Goal: Task Accomplishment & Management: Complete application form

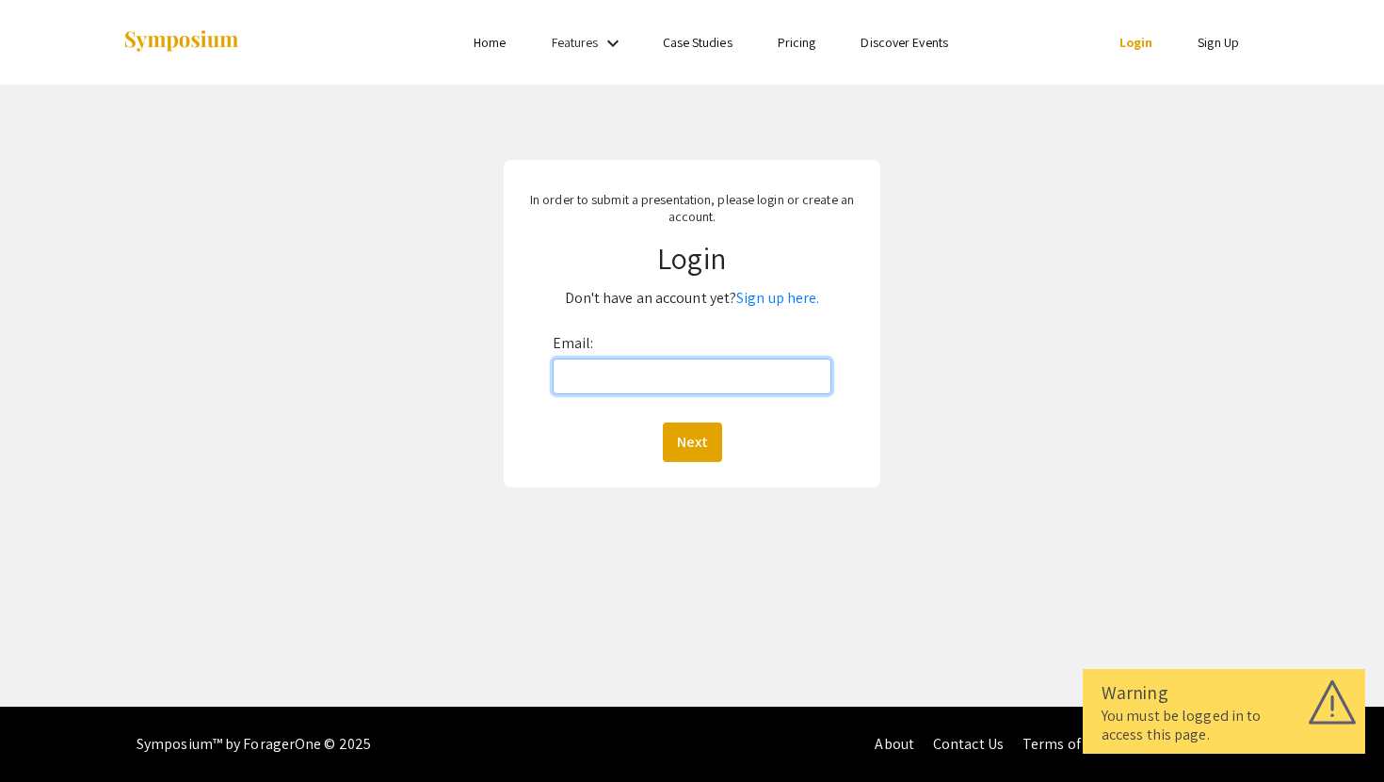
click at [633, 377] on input "Email:" at bounding box center [692, 377] width 280 height 36
type input "mashahwa@andrew.cmu.edu"
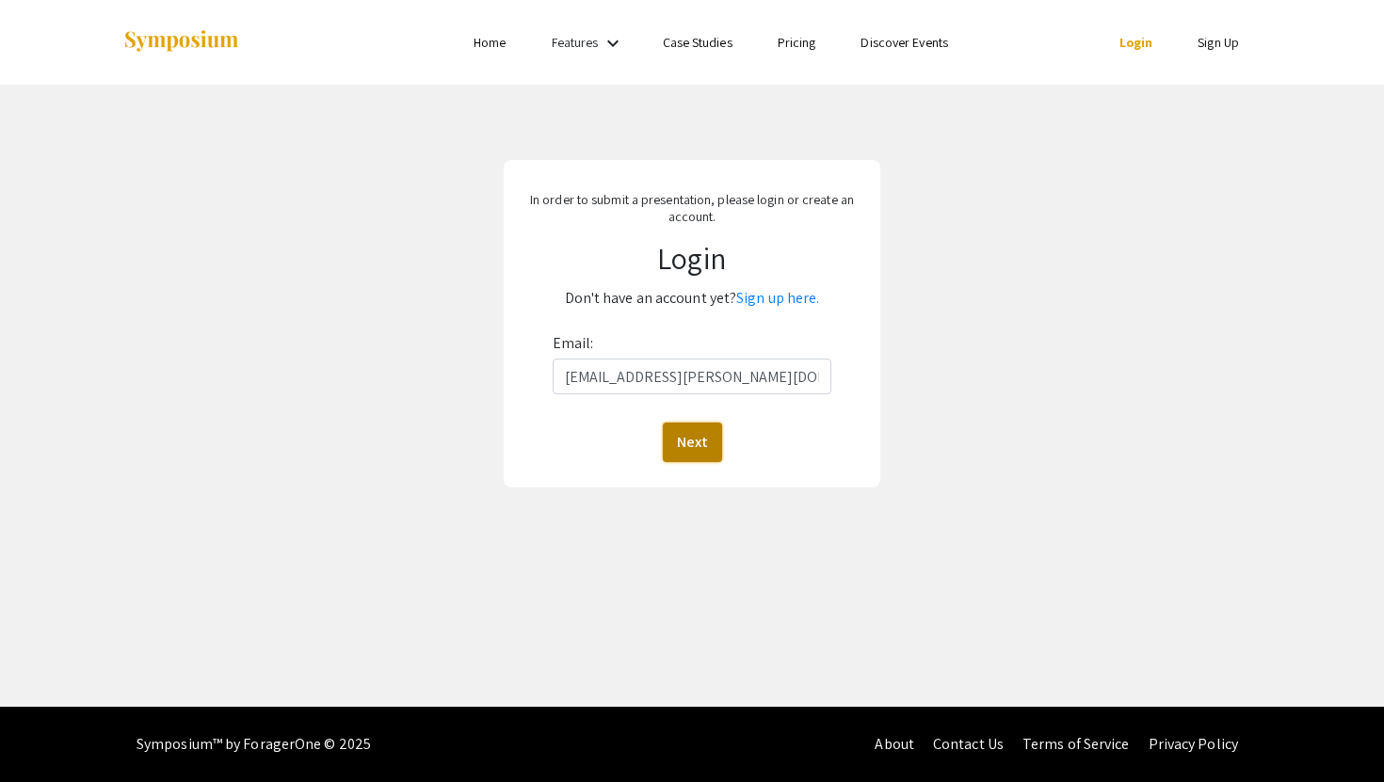
click at [708, 431] on button "Next" at bounding box center [692, 443] width 59 height 40
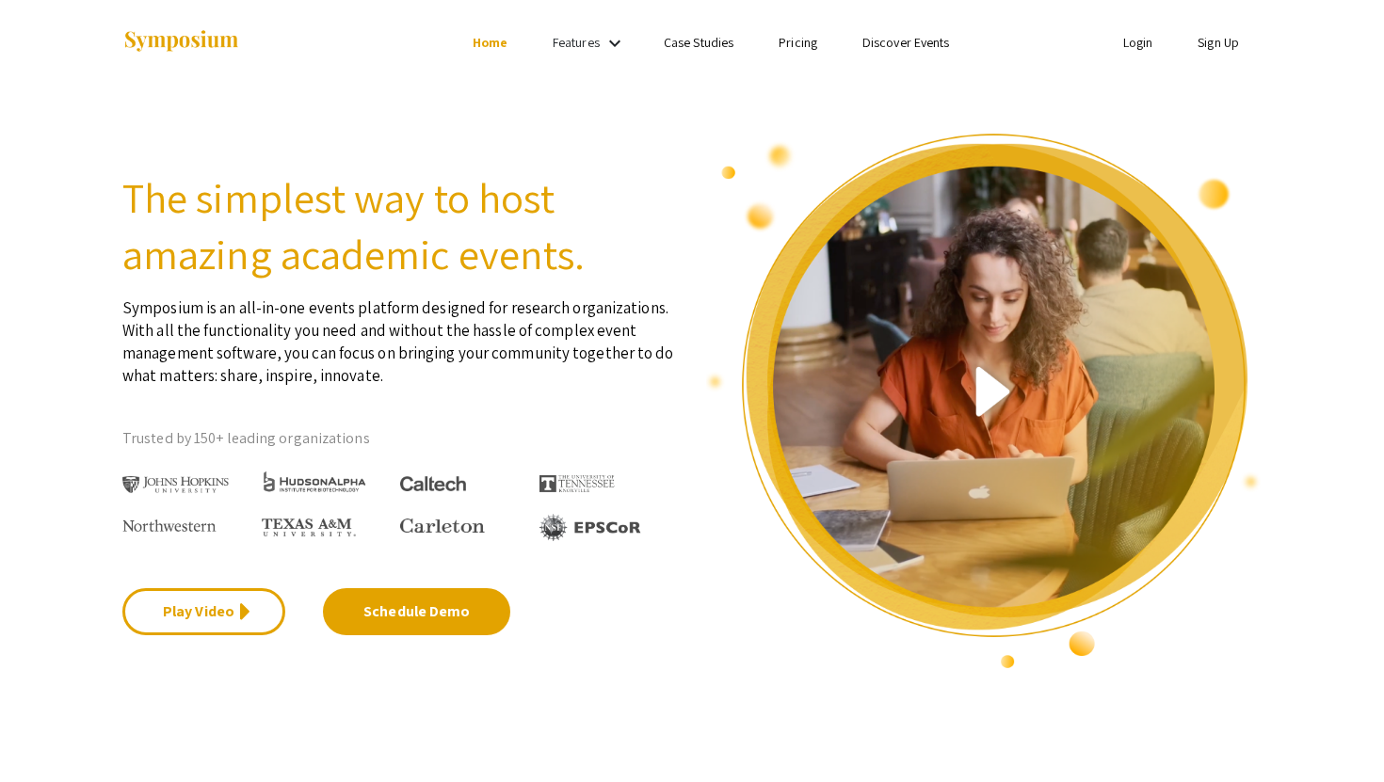
click at [1209, 49] on link "Sign Up" at bounding box center [1217, 42] width 41 height 17
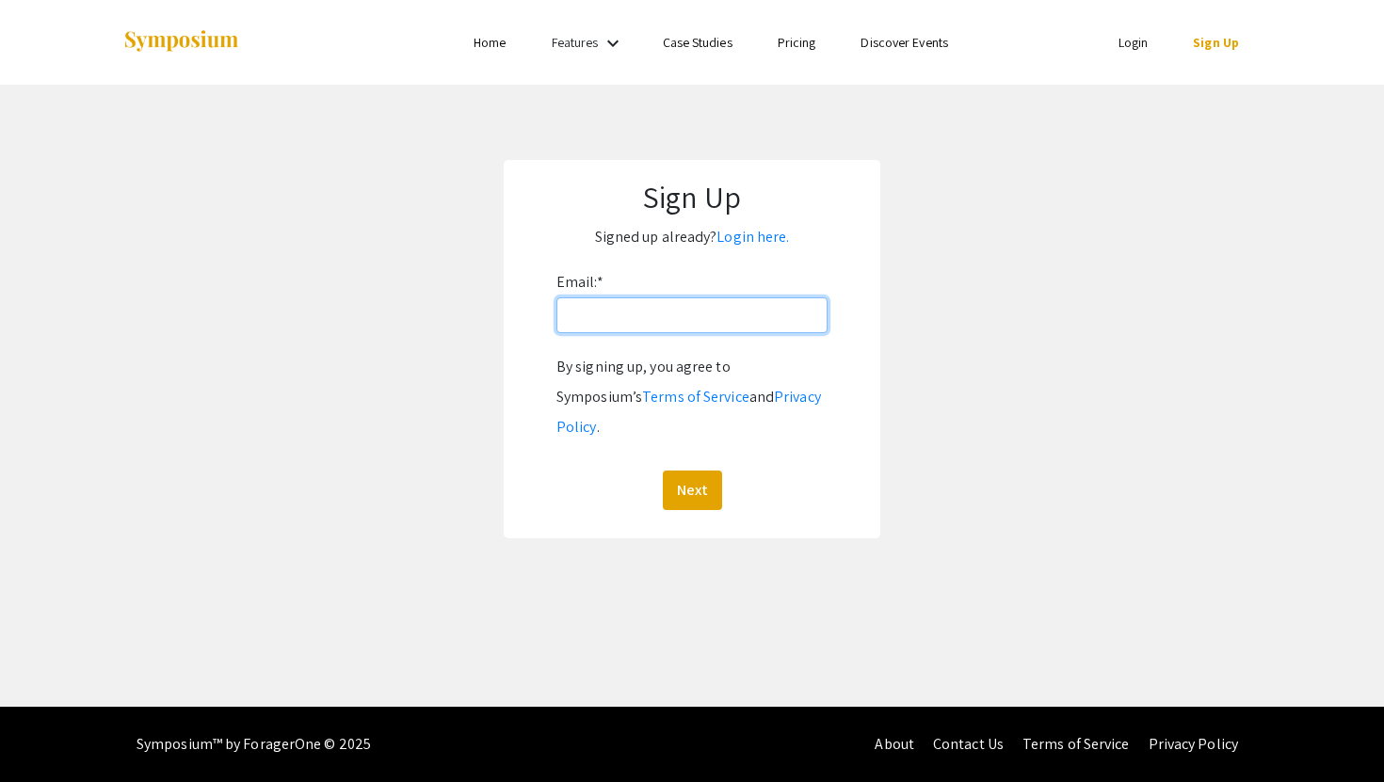
click at [659, 316] on input "Email: *" at bounding box center [691, 315] width 271 height 36
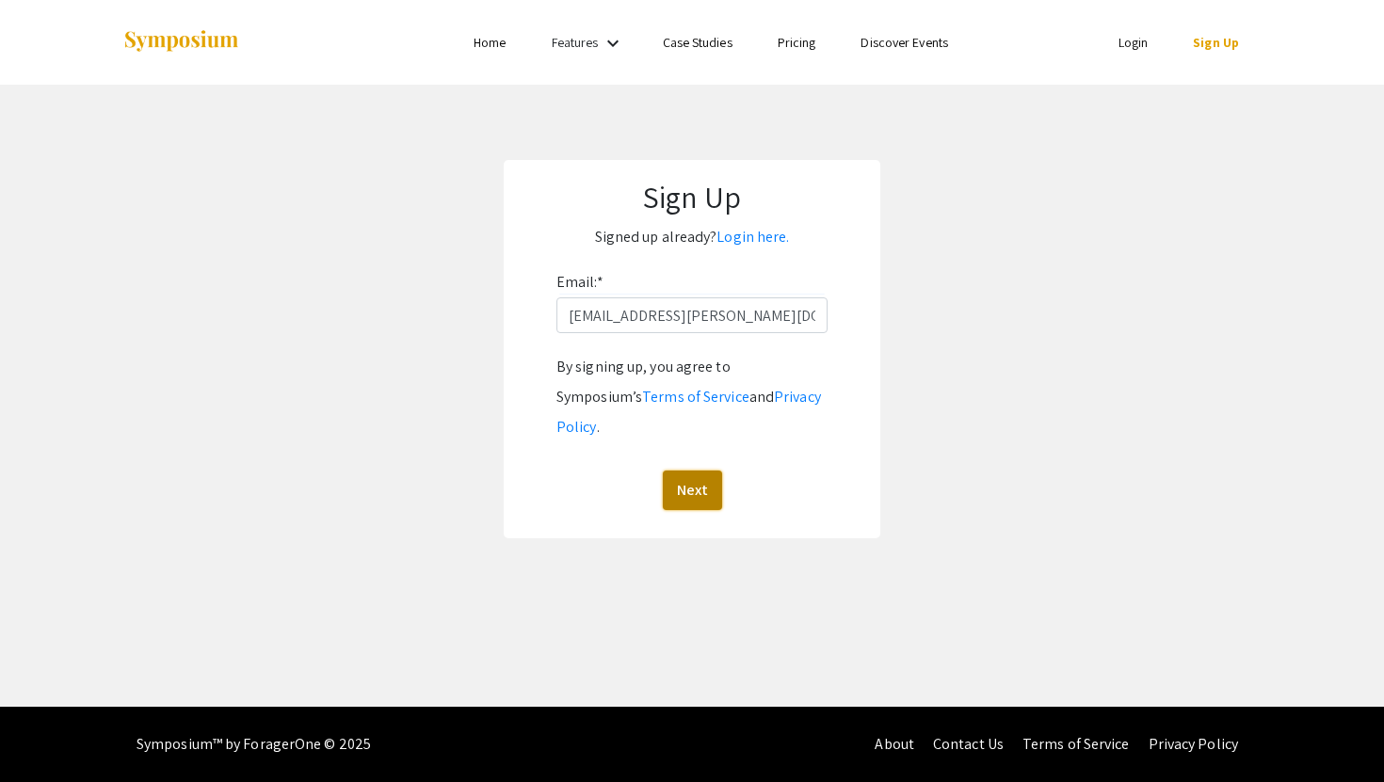
click at [693, 471] on button "Next" at bounding box center [692, 491] width 59 height 40
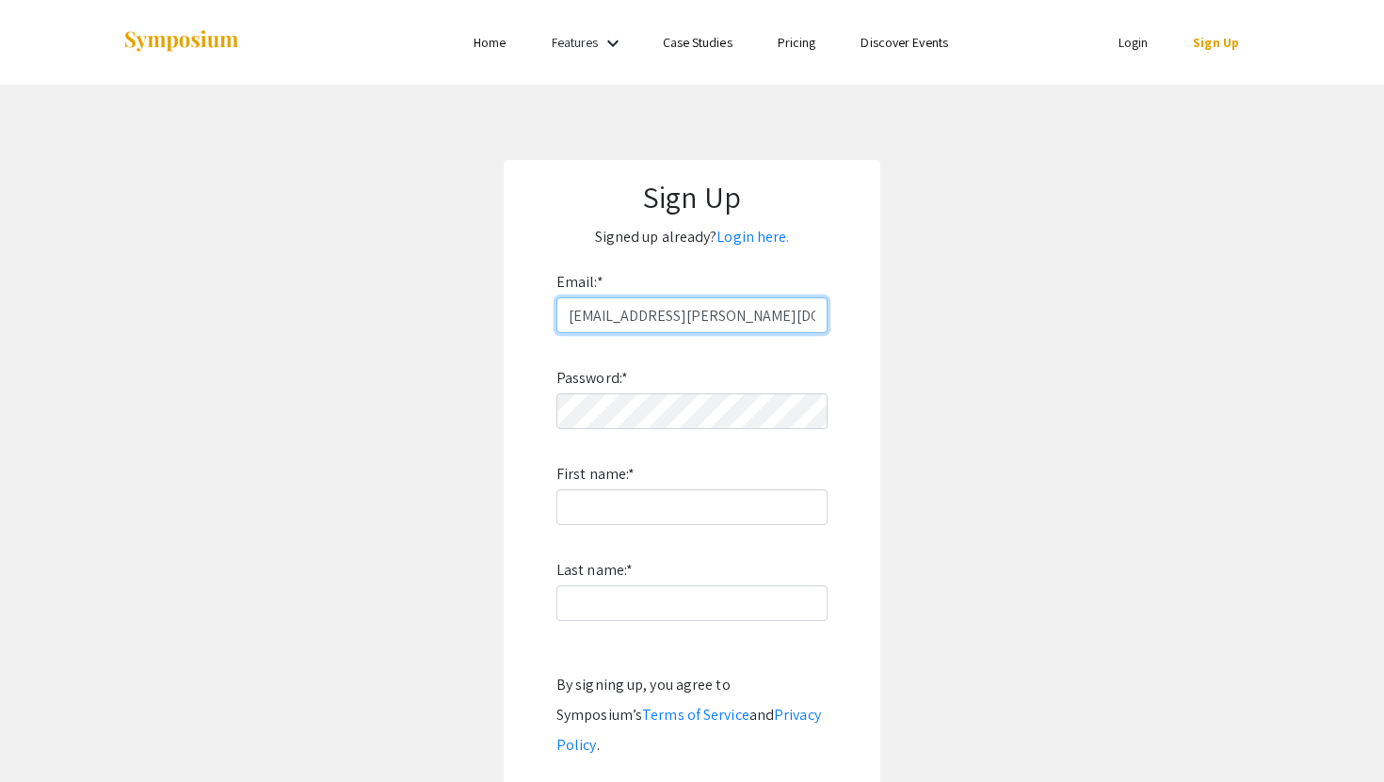
click at [697, 314] on input "mashahwa@andrew.cmu.edu" at bounding box center [691, 315] width 271 height 36
type input "mashahwa@qatar.cmu.edu"
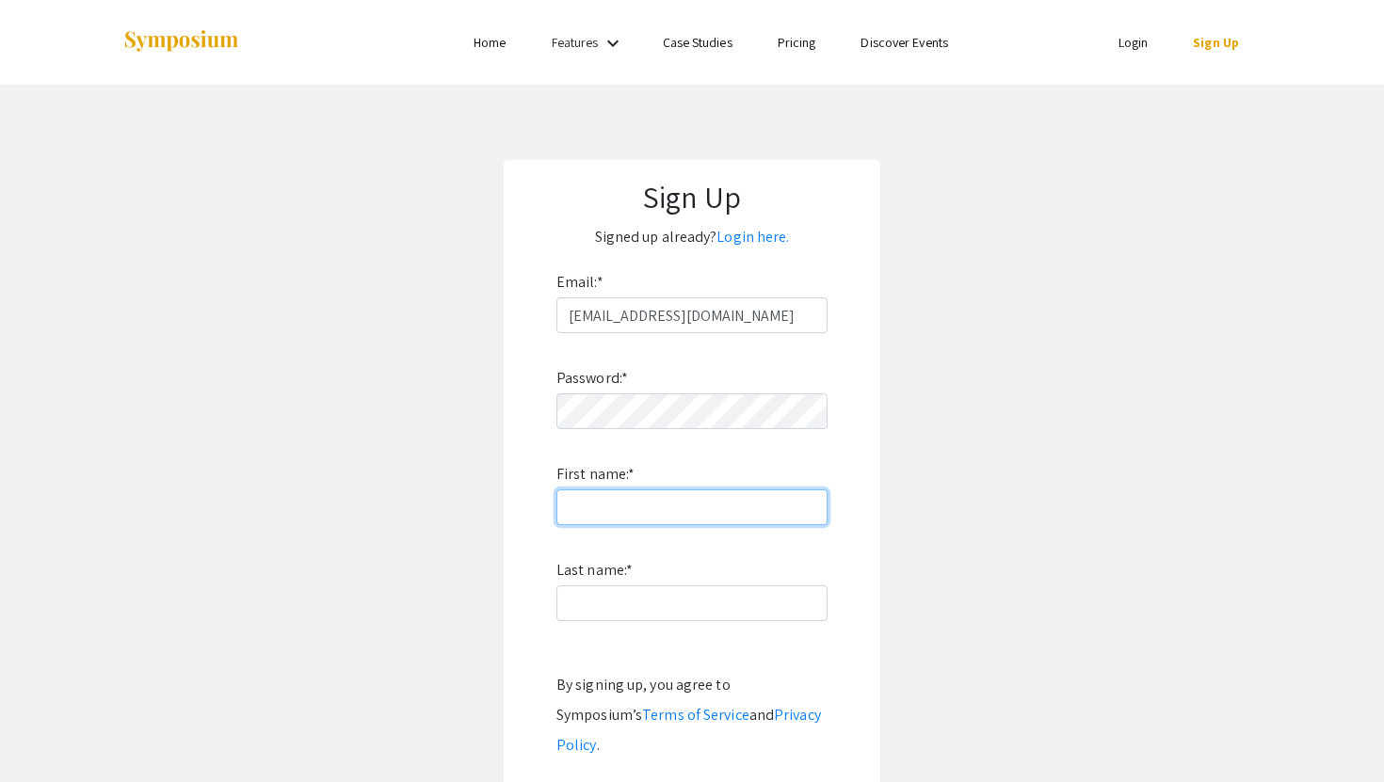
type input "Maryam"
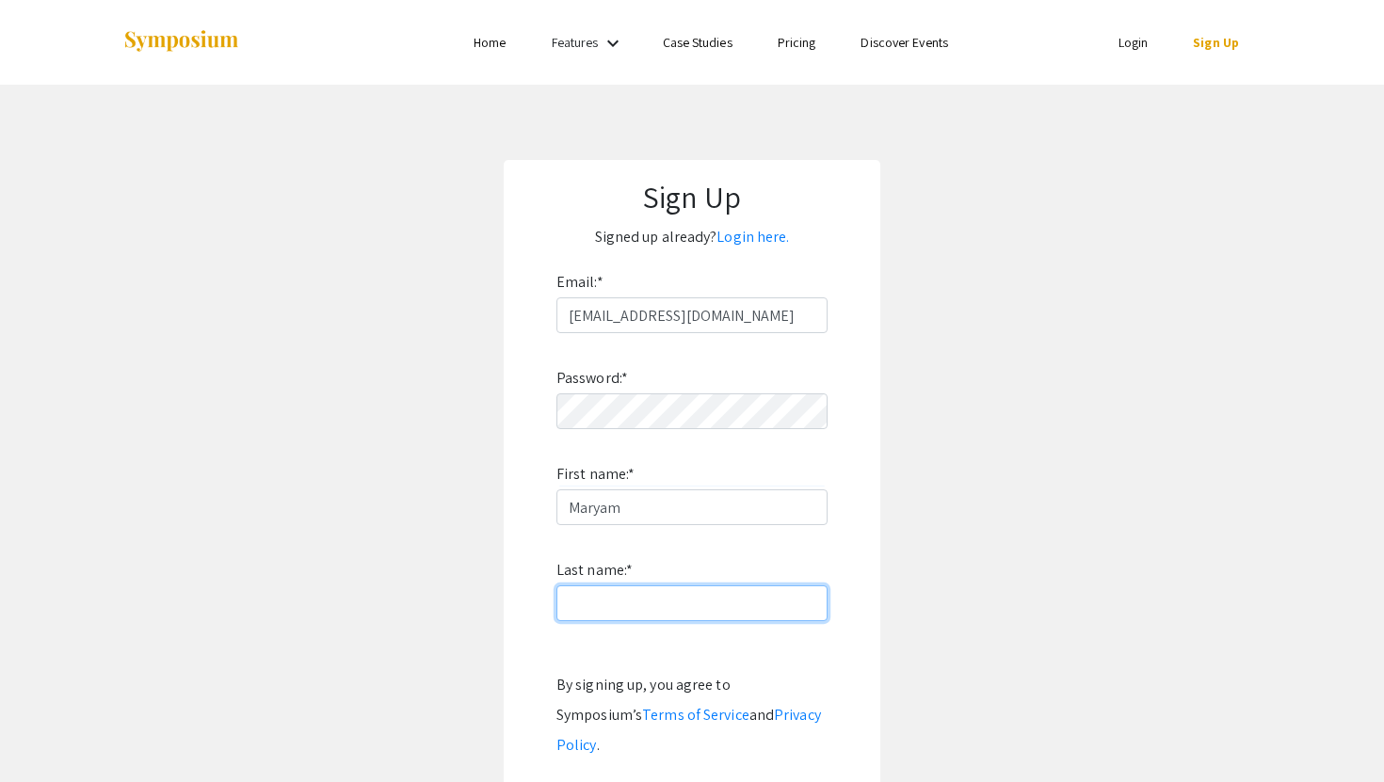
click at [734, 595] on input "Last name: *" at bounding box center [691, 603] width 271 height 36
type input "Al-Shahwani"
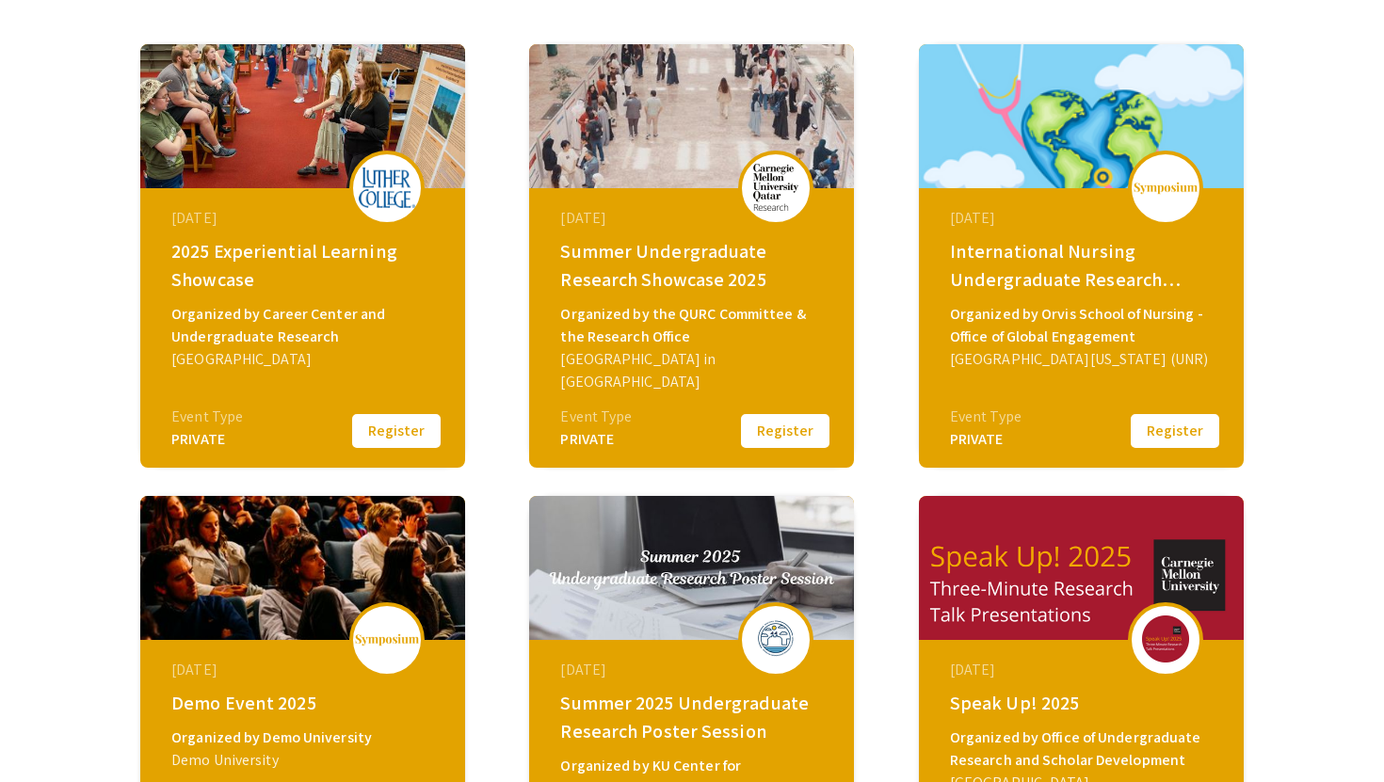
scroll to position [288, 0]
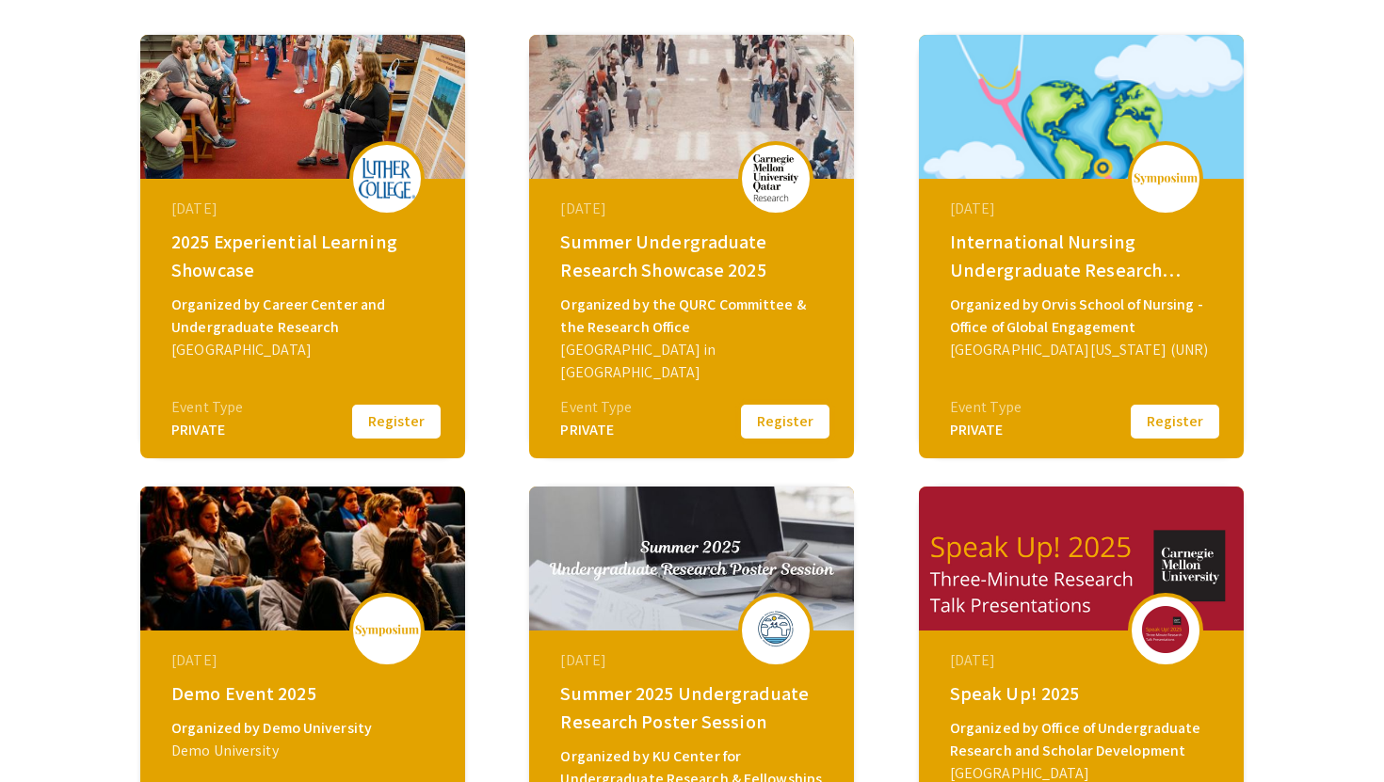
click at [789, 420] on button "Register" at bounding box center [785, 422] width 94 height 40
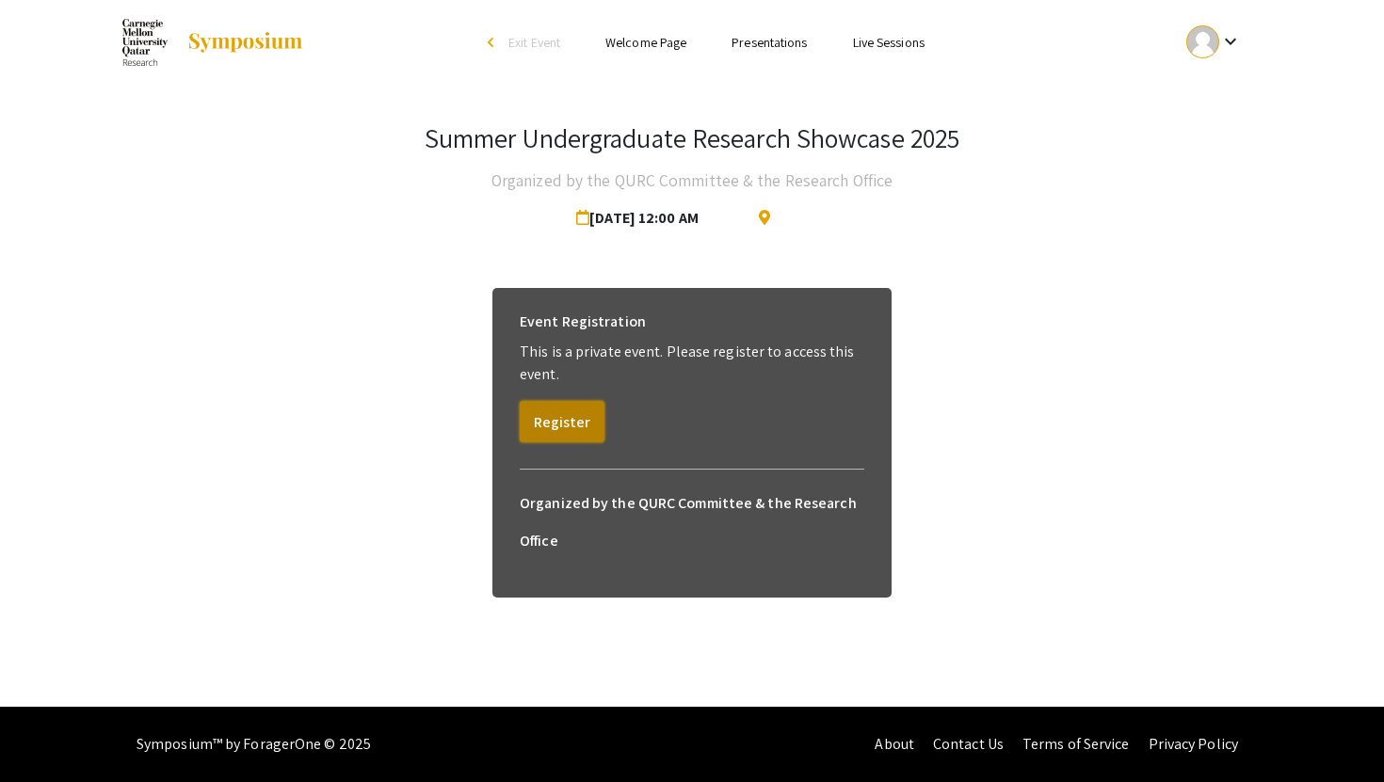
click at [552, 417] on button "Register" at bounding box center [562, 421] width 85 height 41
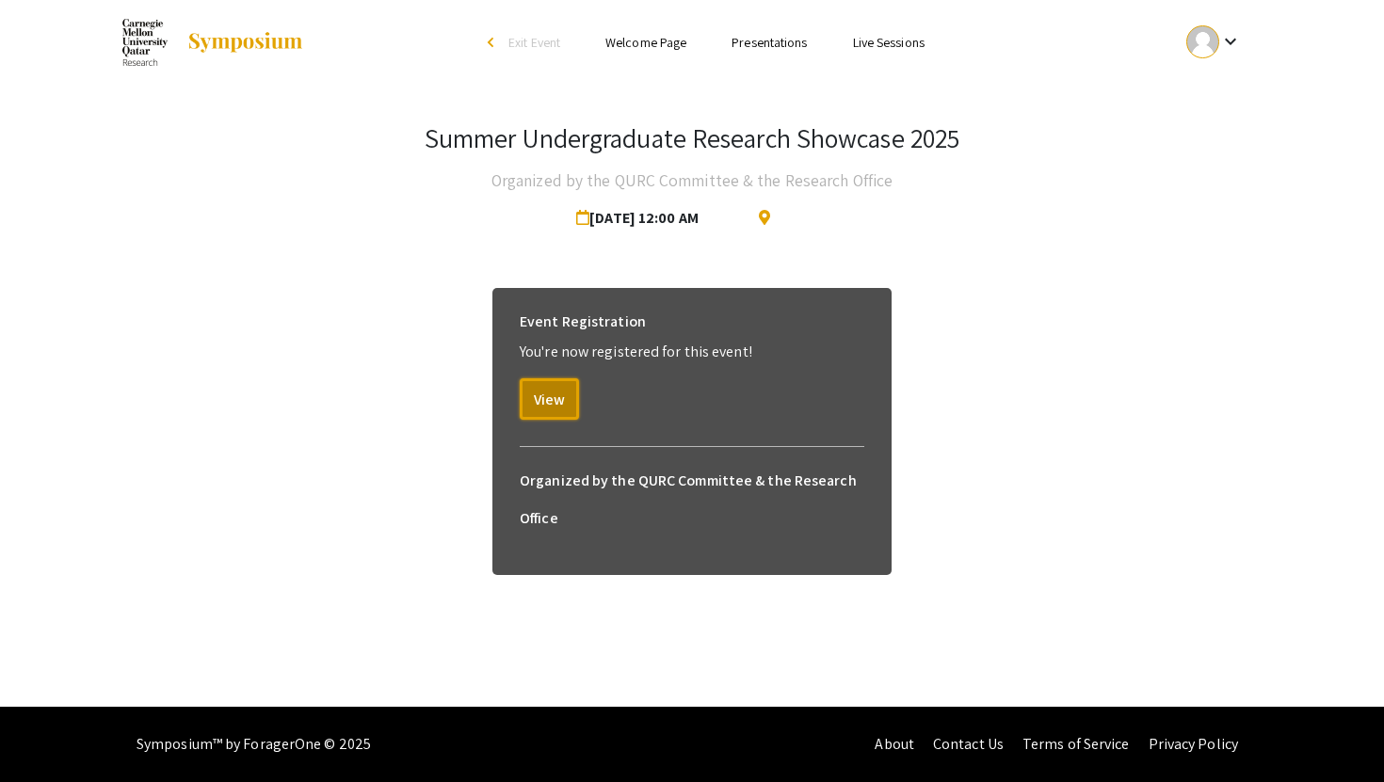
click at [552, 417] on button "View" at bounding box center [549, 398] width 59 height 41
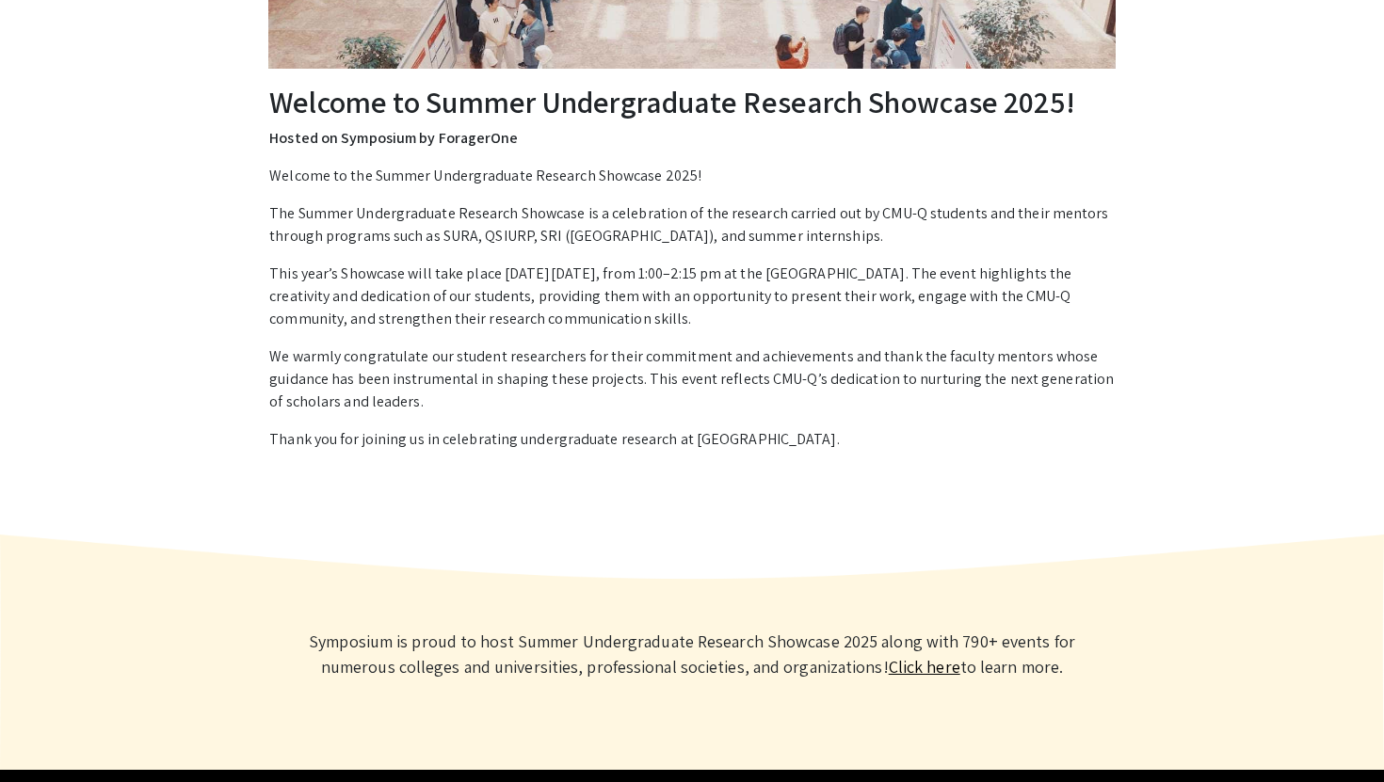
scroll to position [249, 0]
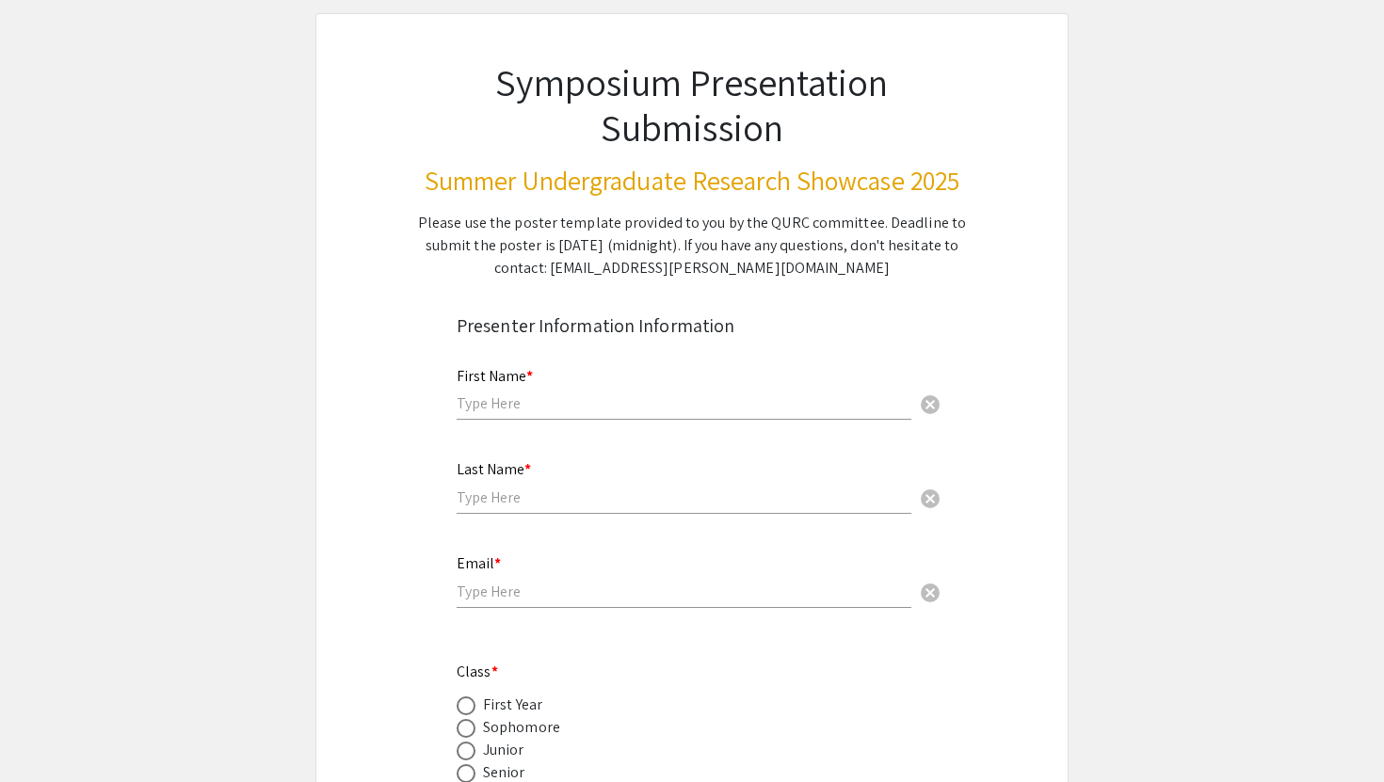
scroll to position [98, 0]
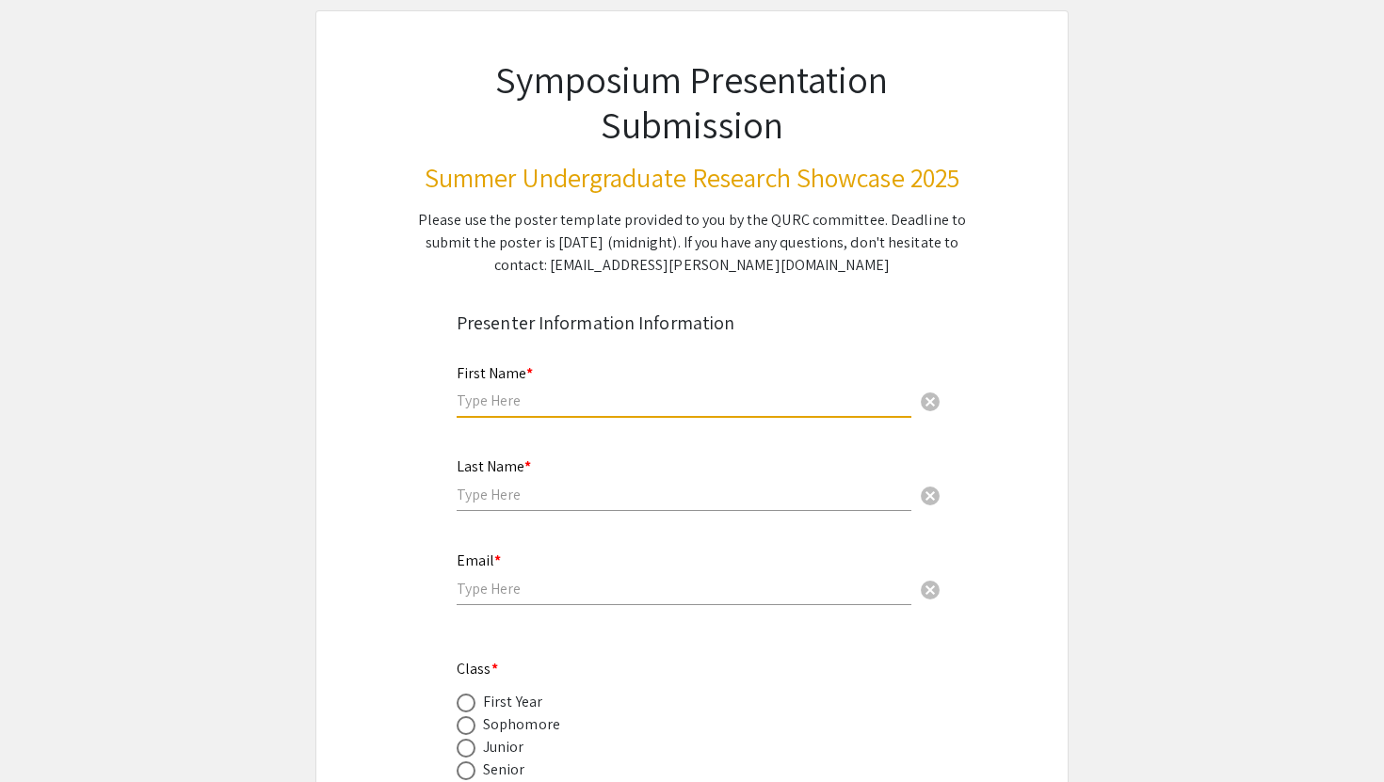
click at [551, 393] on input "text" at bounding box center [683, 401] width 455 height 20
type input "Maryam"
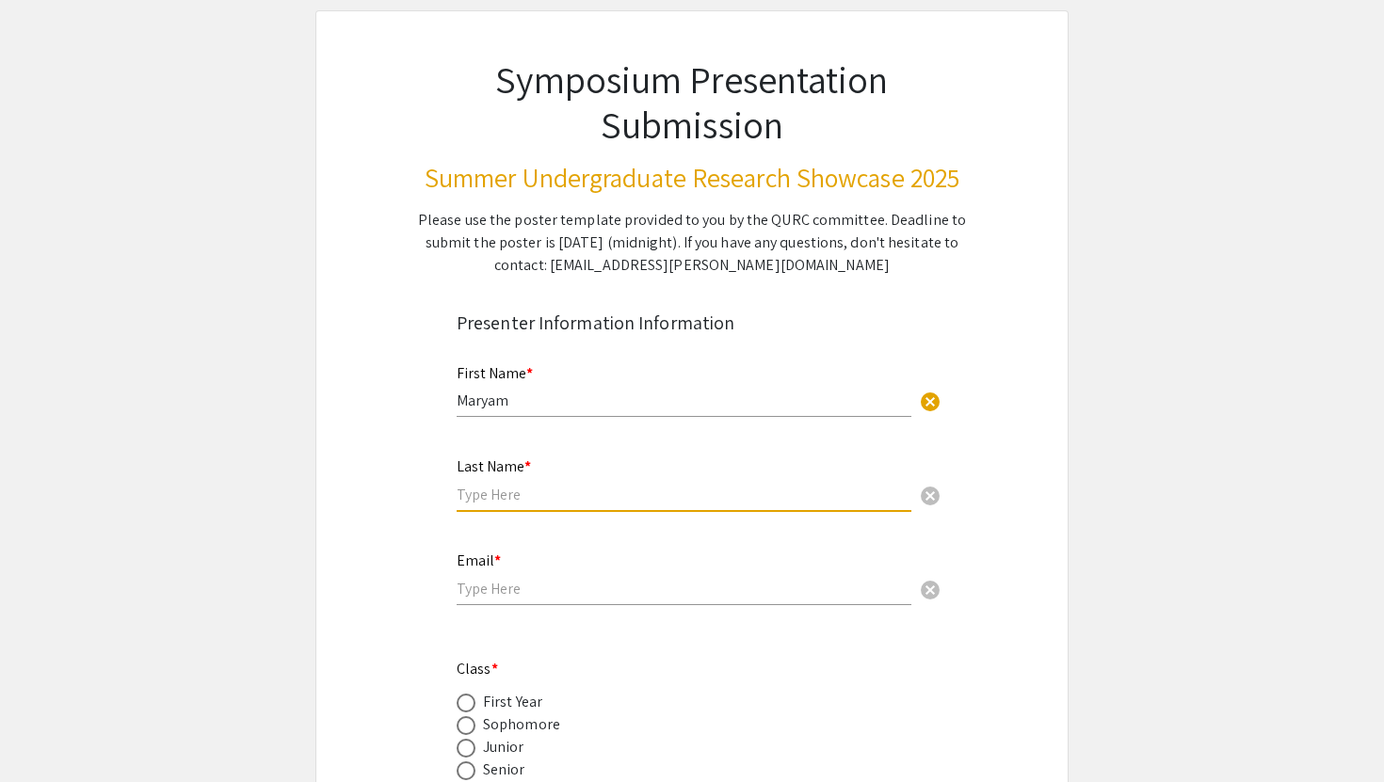
click at [547, 496] on input "text" at bounding box center [683, 495] width 455 height 20
type input "[PERSON_NAME]"
click at [544, 582] on input "email" at bounding box center [683, 589] width 455 height 20
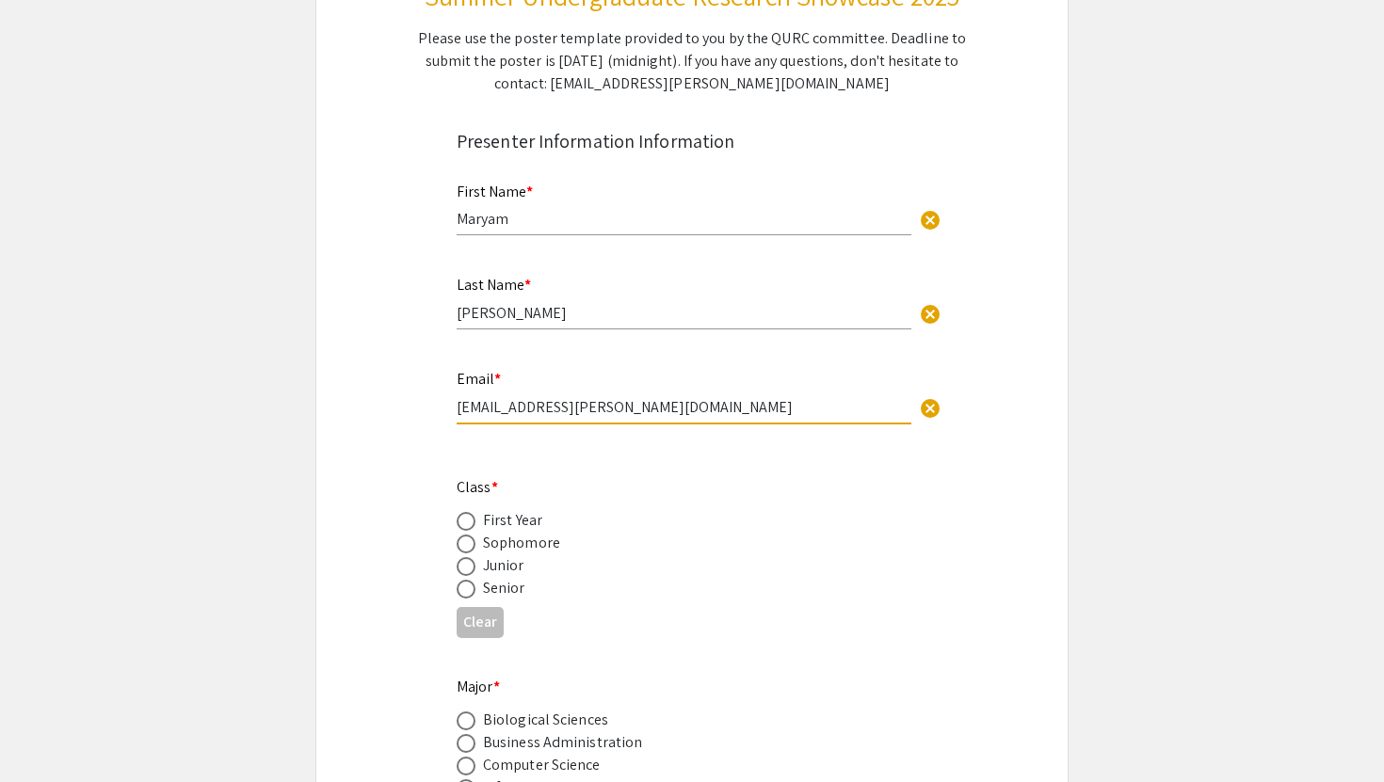
scroll to position [296, 0]
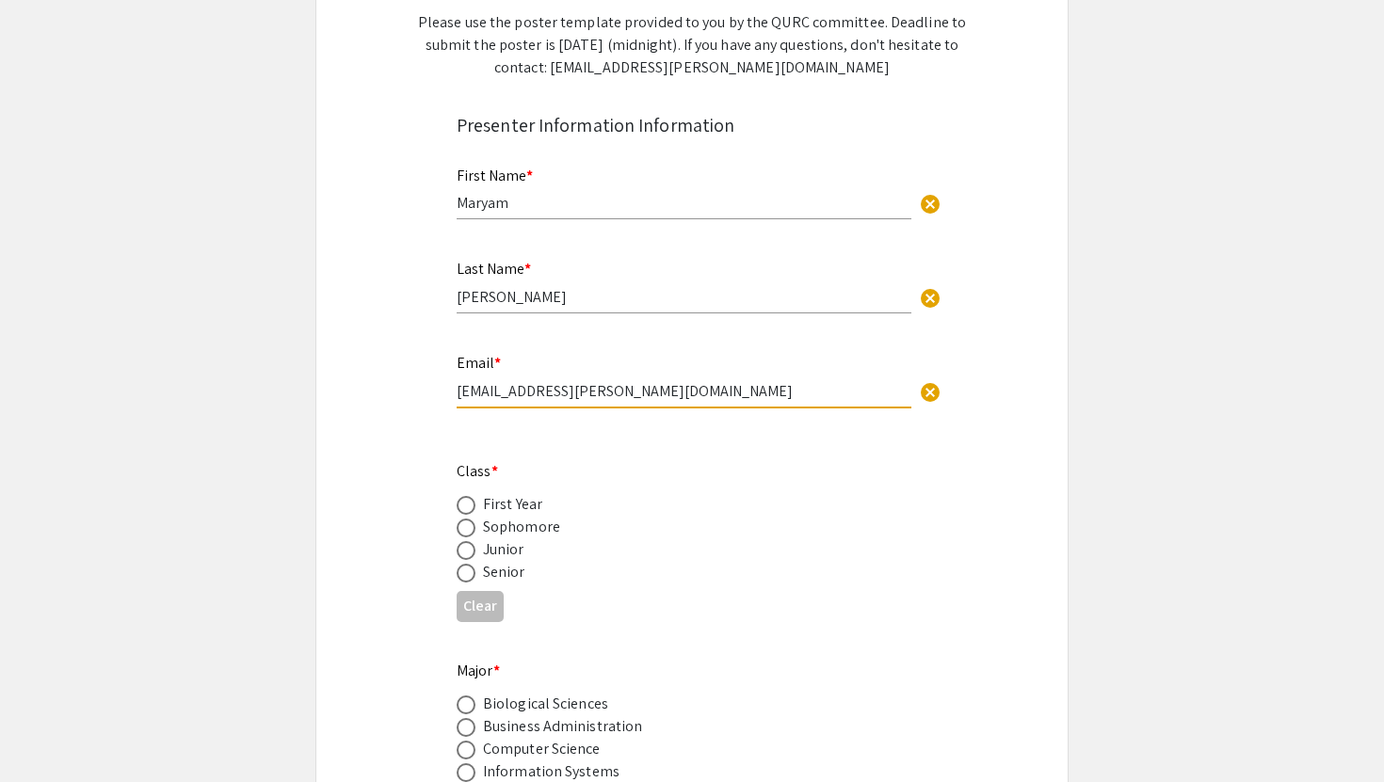
type input "[EMAIL_ADDRESS][PERSON_NAME][DOMAIN_NAME]"
click at [537, 532] on div "Sophomore" at bounding box center [521, 527] width 77 height 23
click at [470, 530] on span at bounding box center [465, 528] width 19 height 19
click at [470, 530] on input "radio" at bounding box center [465, 528] width 19 height 19
radio input "true"
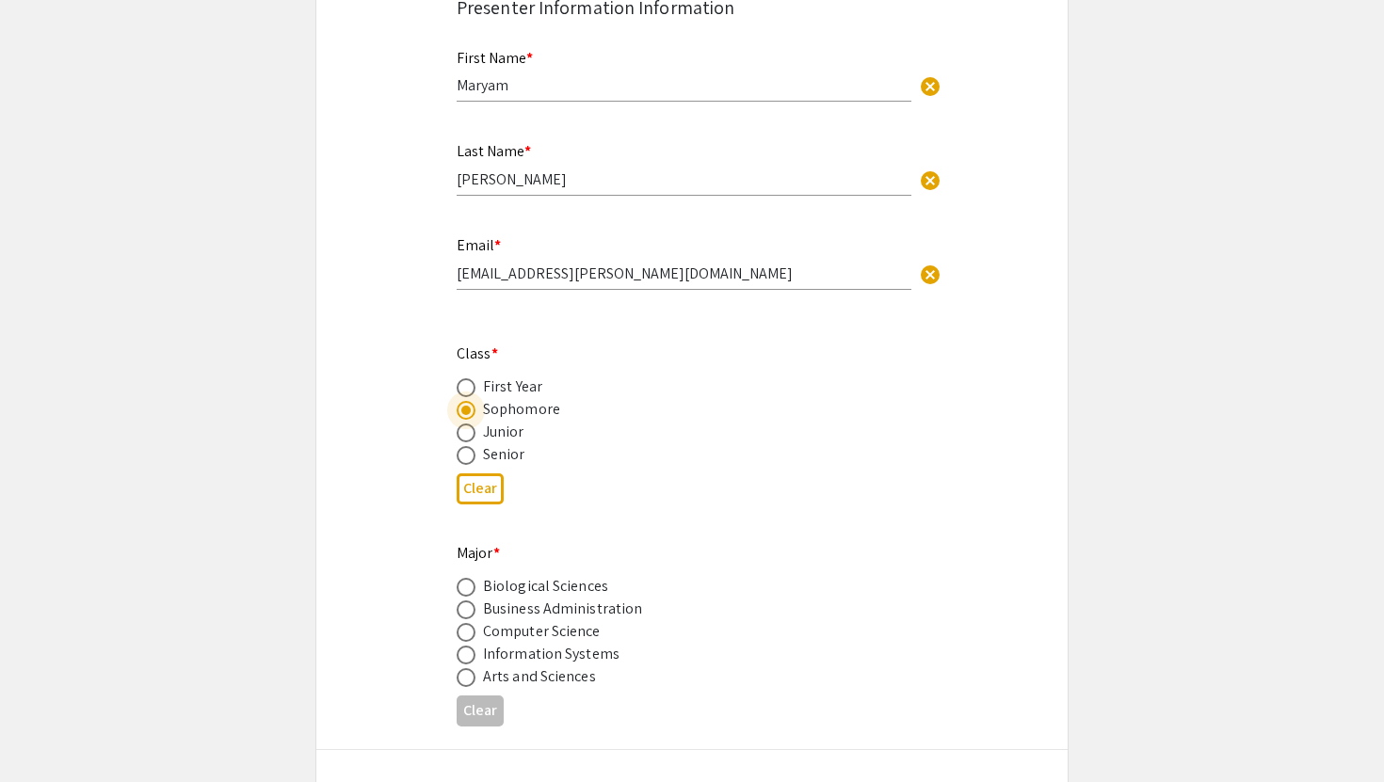
scroll to position [423, 0]
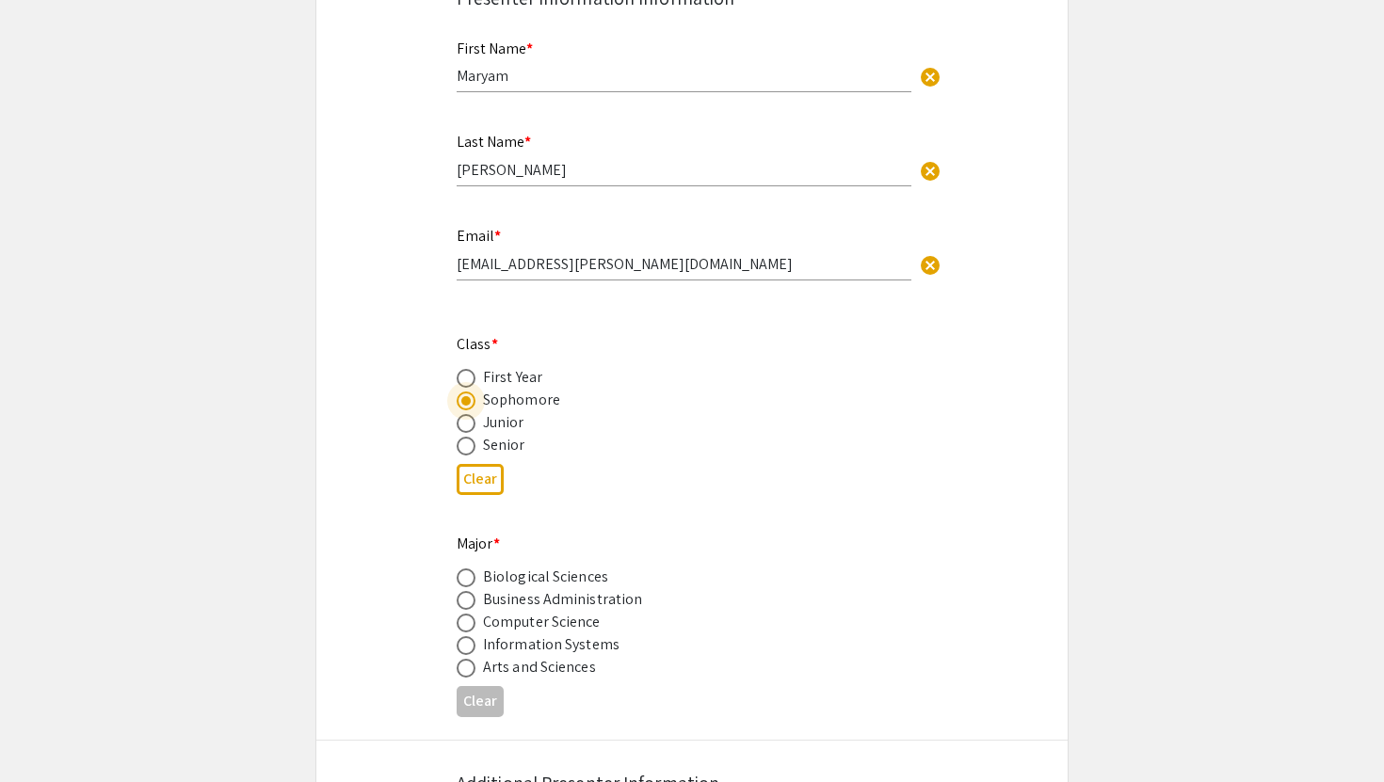
click at [470, 580] on span at bounding box center [465, 577] width 19 height 19
click at [470, 580] on input "radio" at bounding box center [465, 577] width 19 height 19
radio input "true"
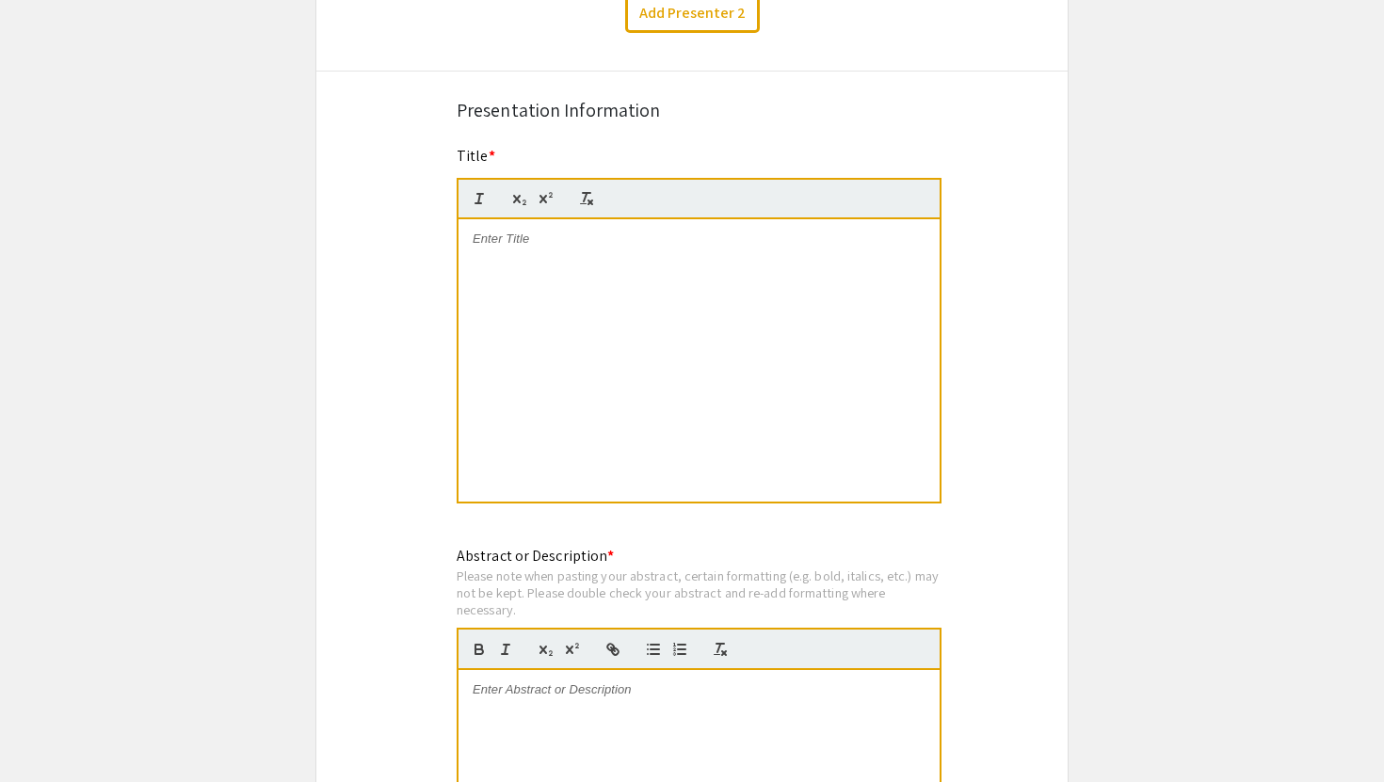
scroll to position [1282, 0]
click at [533, 271] on div at bounding box center [698, 359] width 481 height 282
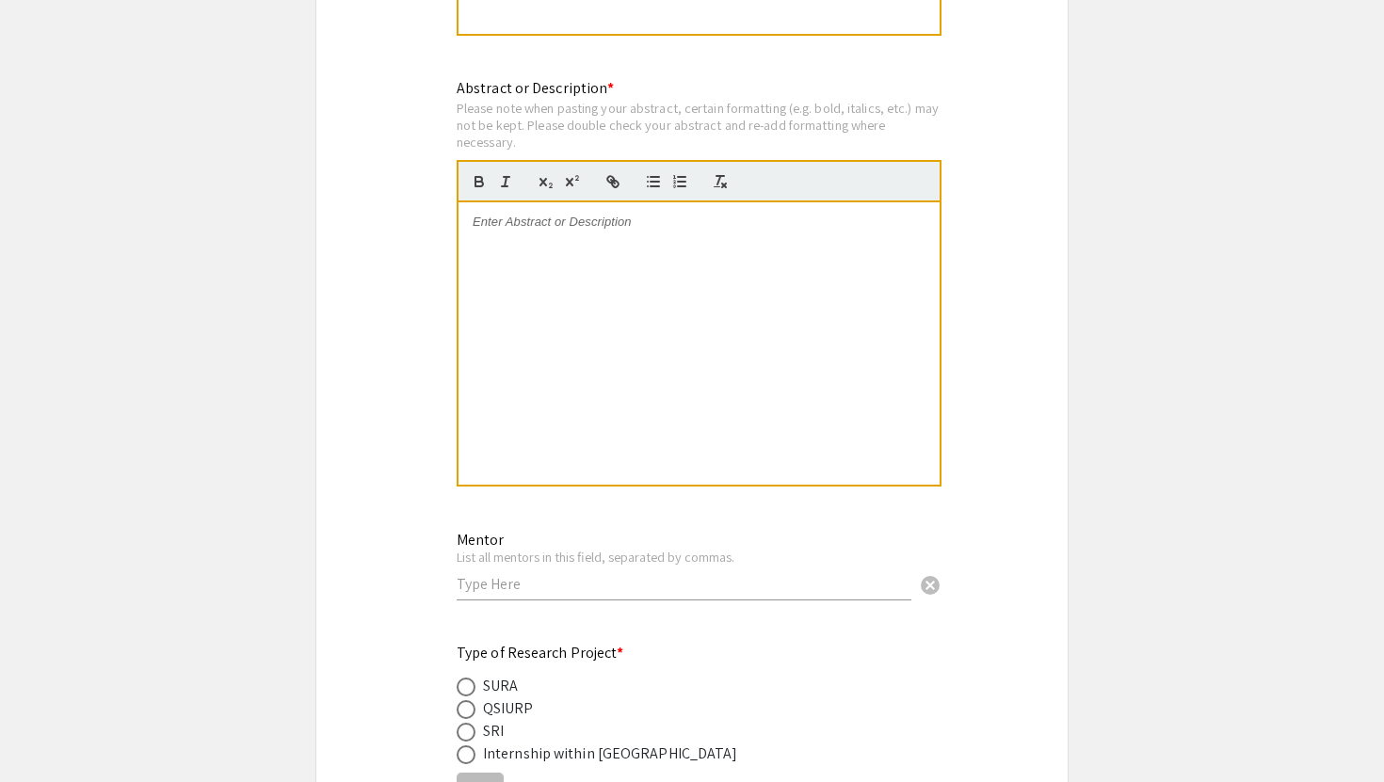
scroll to position [1748, 0]
click at [520, 254] on div at bounding box center [698, 344] width 481 height 282
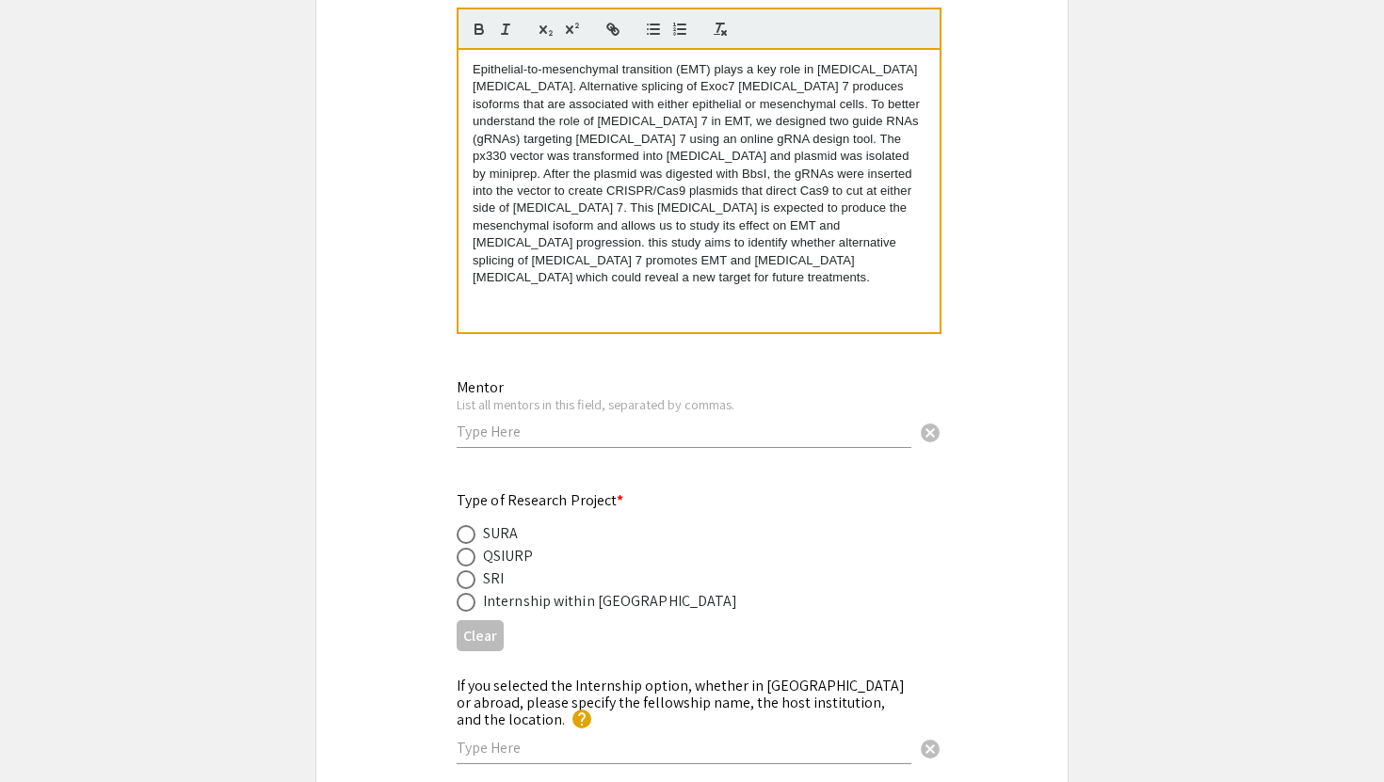
scroll to position [1913, 0]
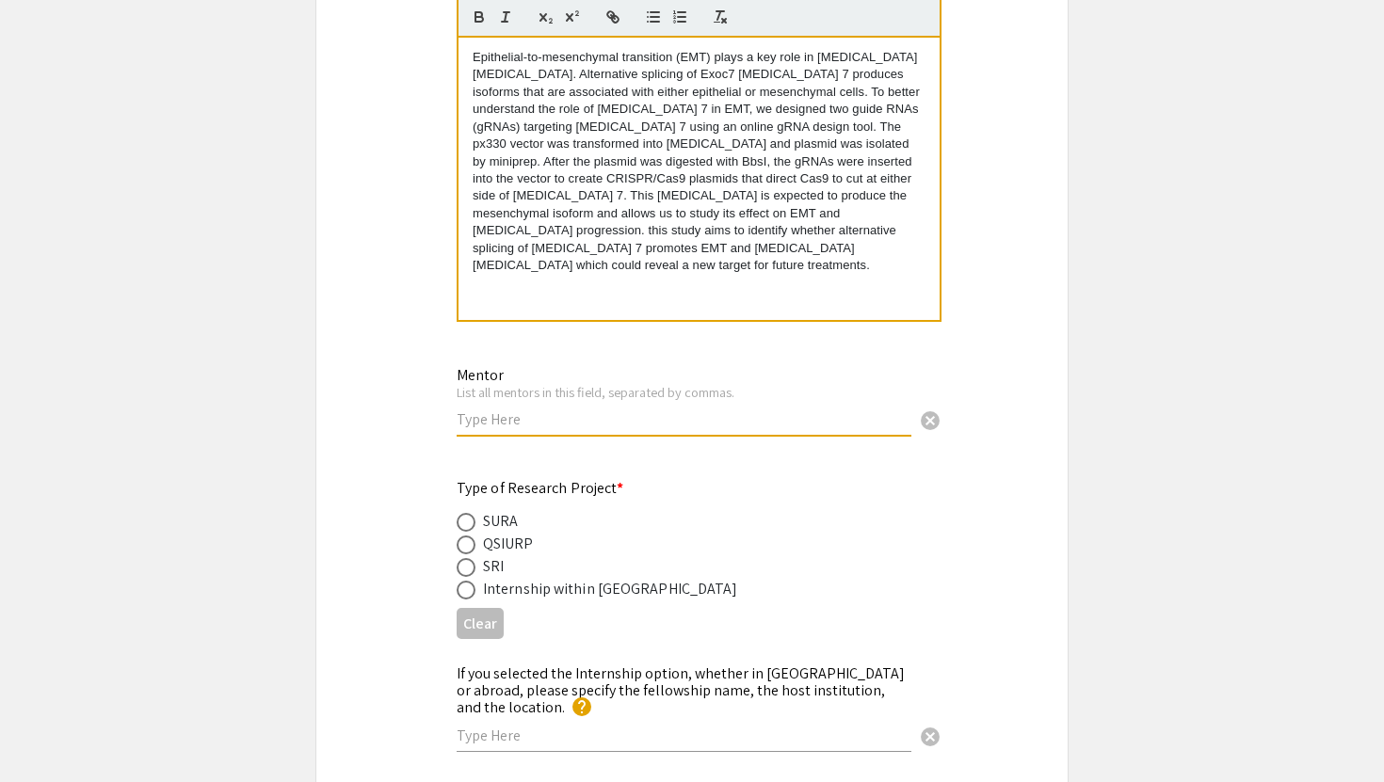
click at [710, 417] on input "text" at bounding box center [683, 419] width 455 height 20
type input "[PERSON_NAME]"
click at [502, 524] on div "SURA" at bounding box center [500, 521] width 35 height 23
click at [466, 531] on span at bounding box center [465, 522] width 19 height 19
click at [466, 531] on input "radio" at bounding box center [465, 522] width 19 height 19
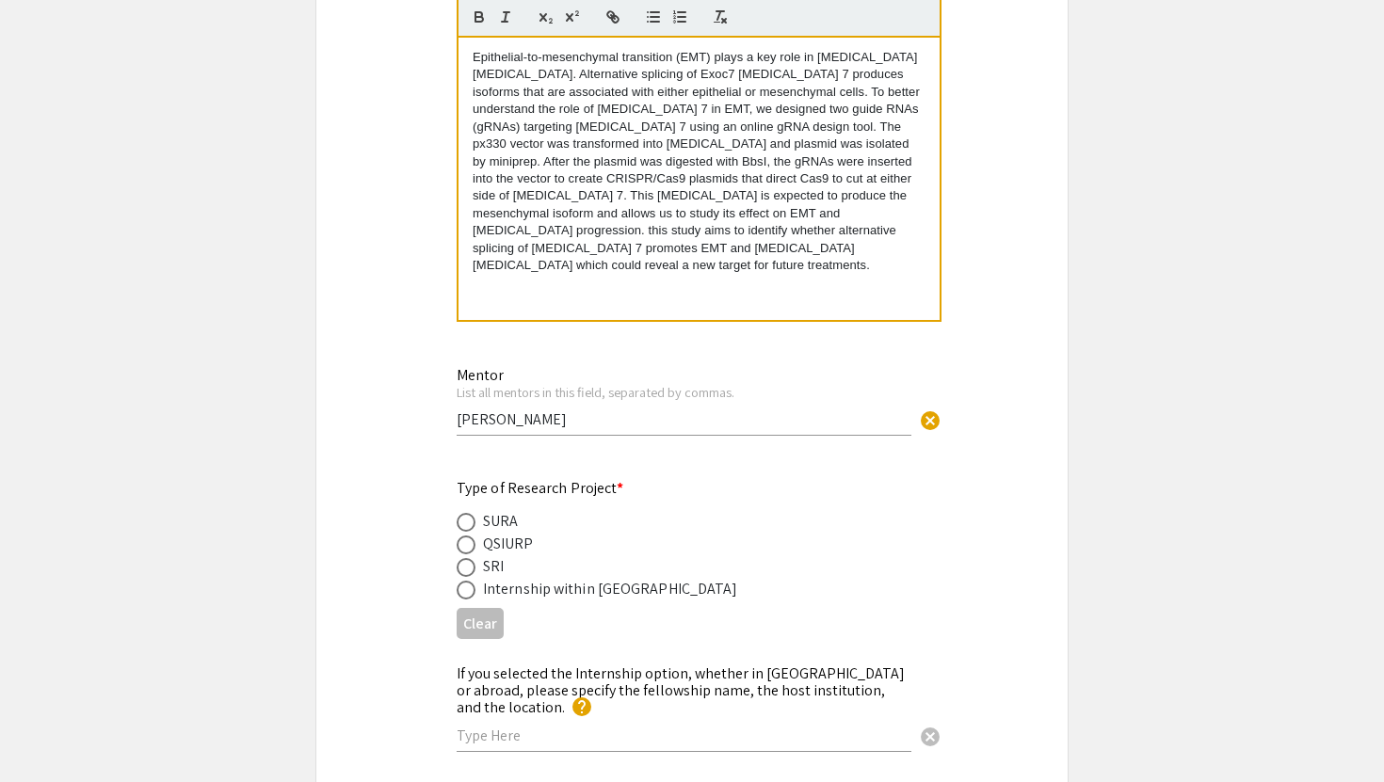
radio input "true"
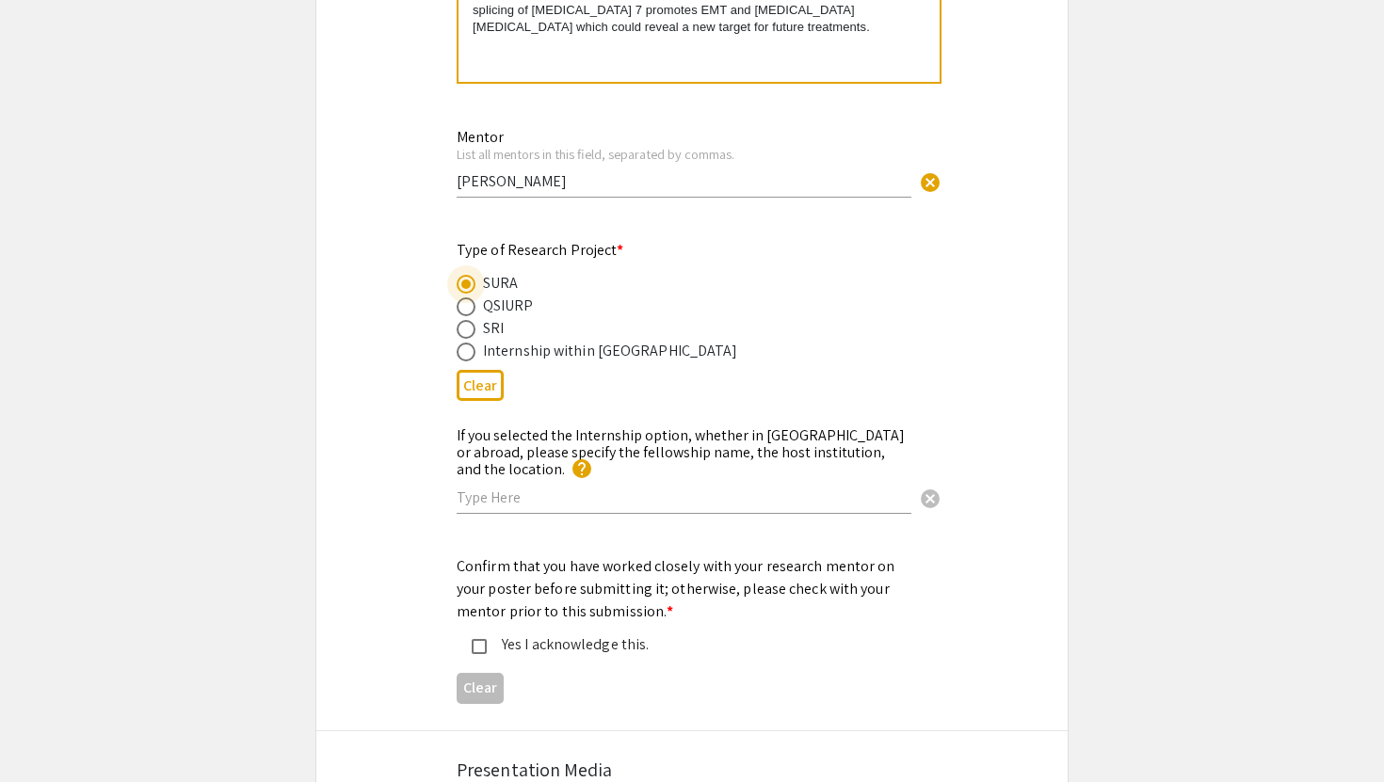
scroll to position [2157, 0]
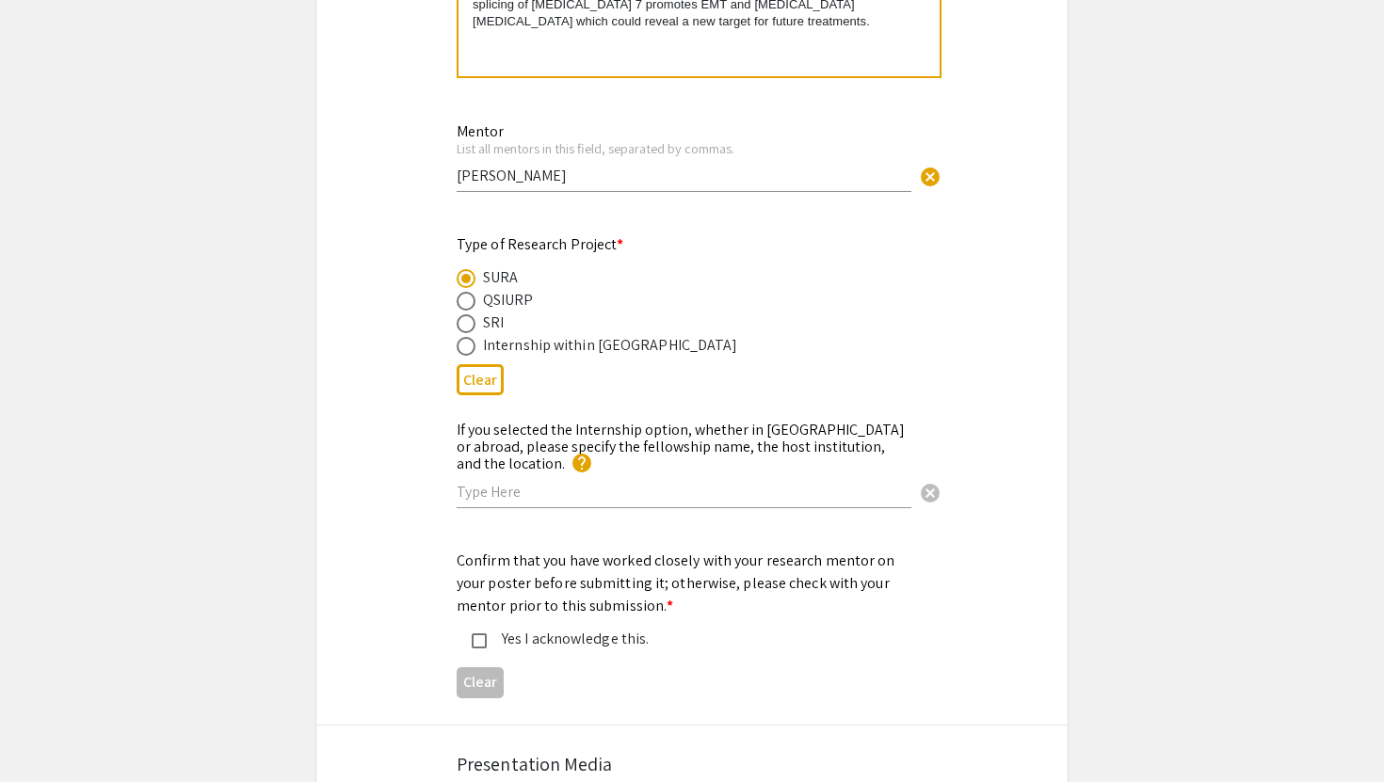
click at [481, 633] on mat-pseudo-checkbox at bounding box center [479, 640] width 15 height 15
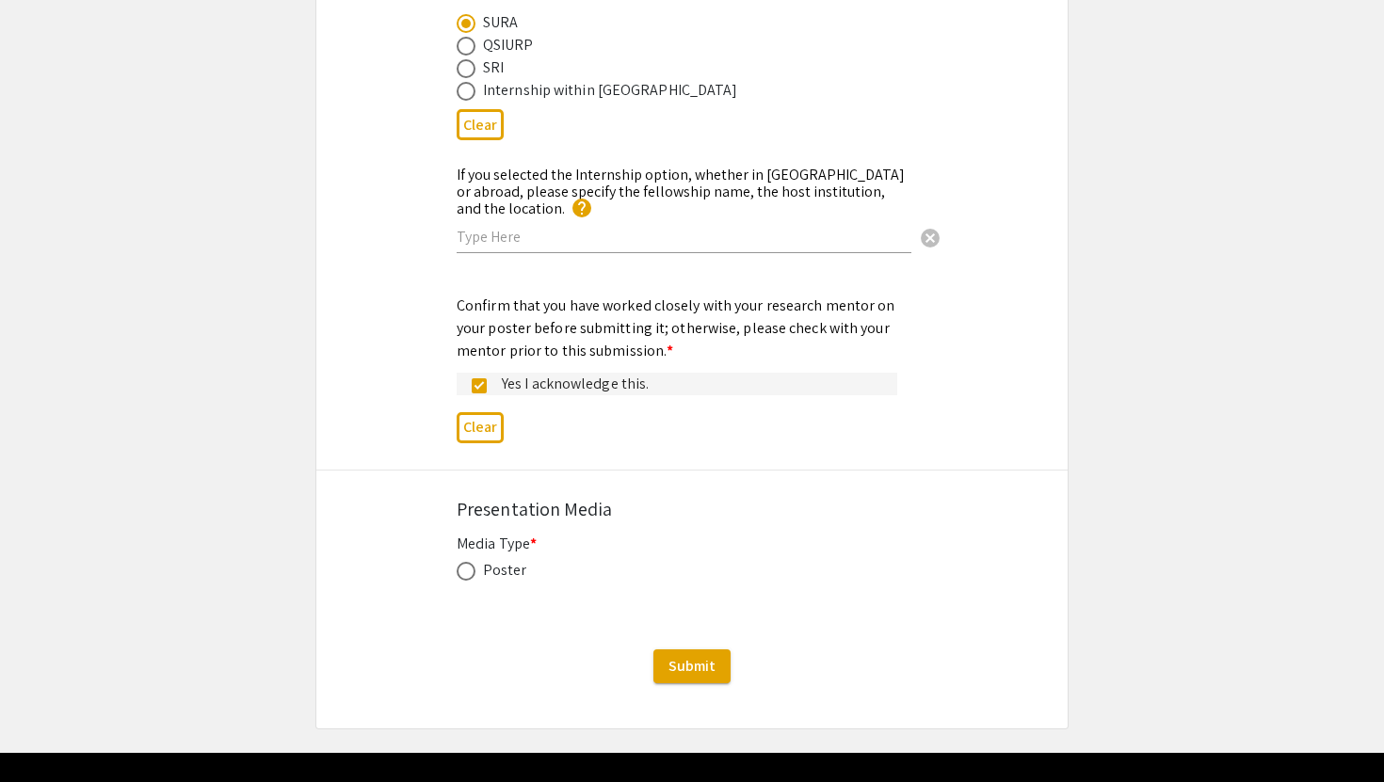
scroll to position [2413, 0]
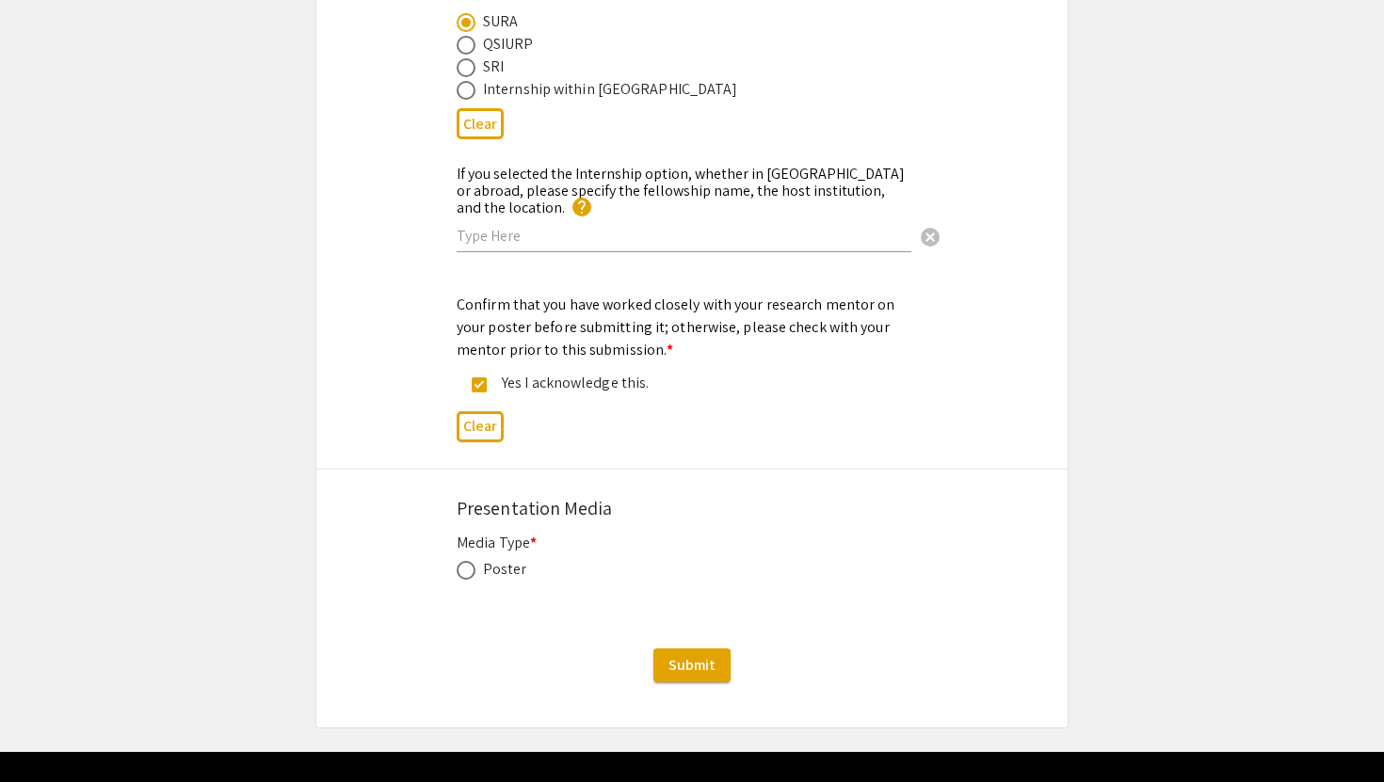
click at [469, 561] on span at bounding box center [465, 570] width 19 height 19
click at [469, 561] on input "radio" at bounding box center [465, 570] width 19 height 19
radio input "true"
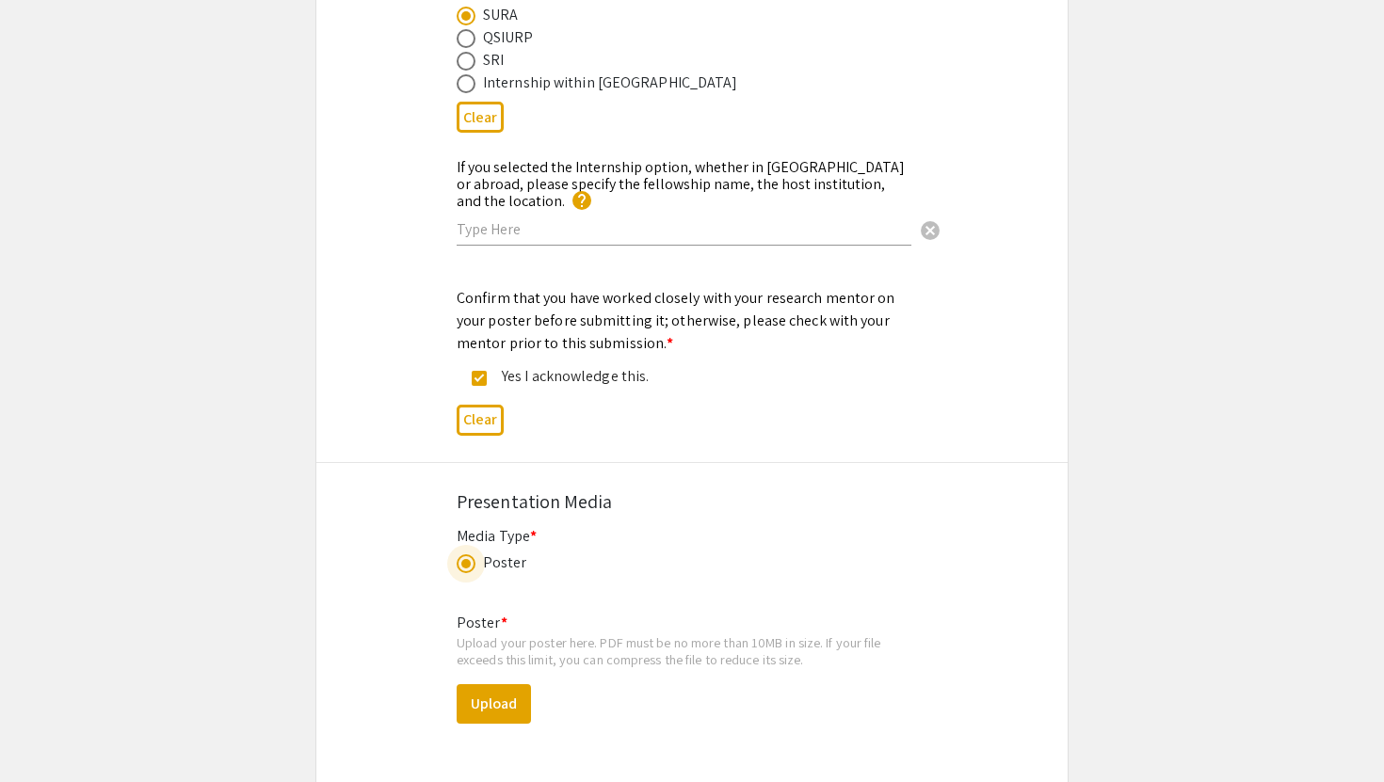
scroll to position [2456, 0]
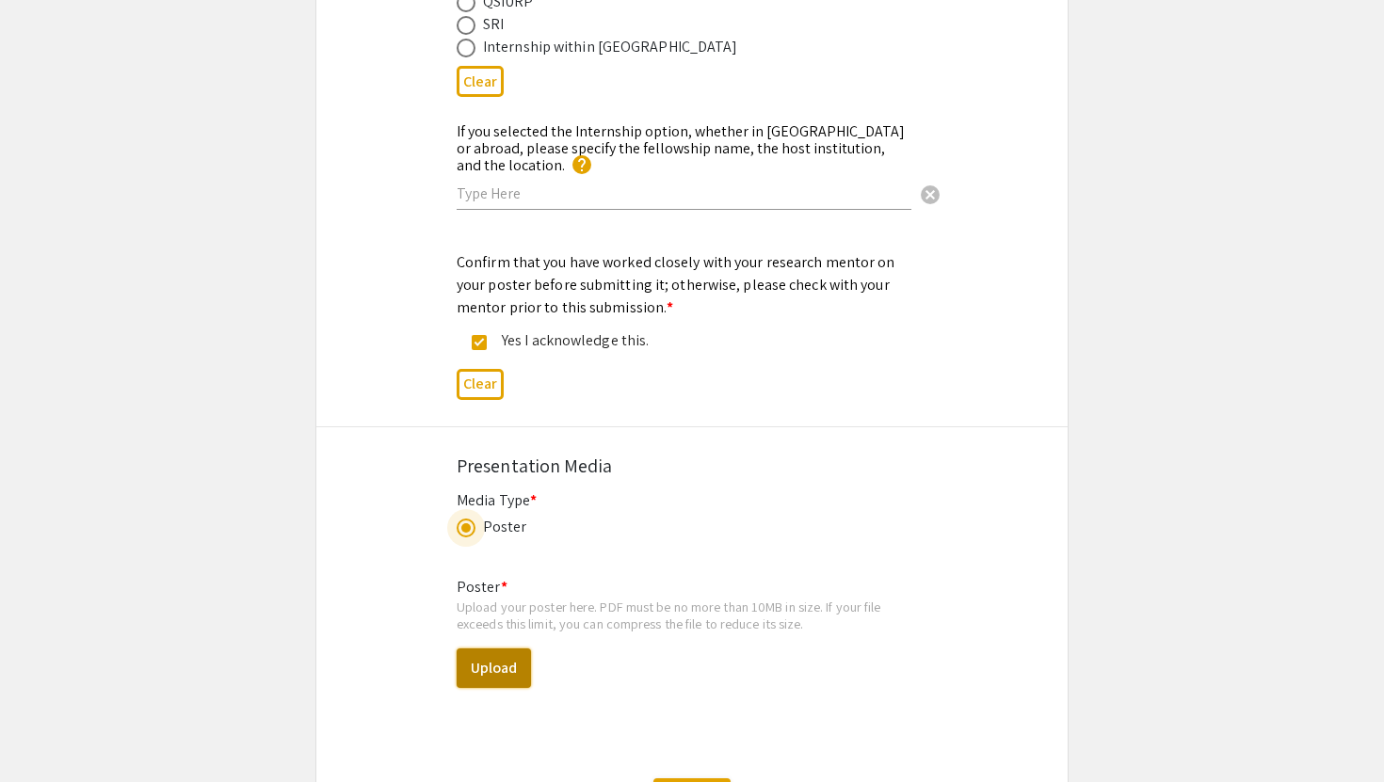
click at [495, 652] on button "Upload" at bounding box center [493, 668] width 74 height 40
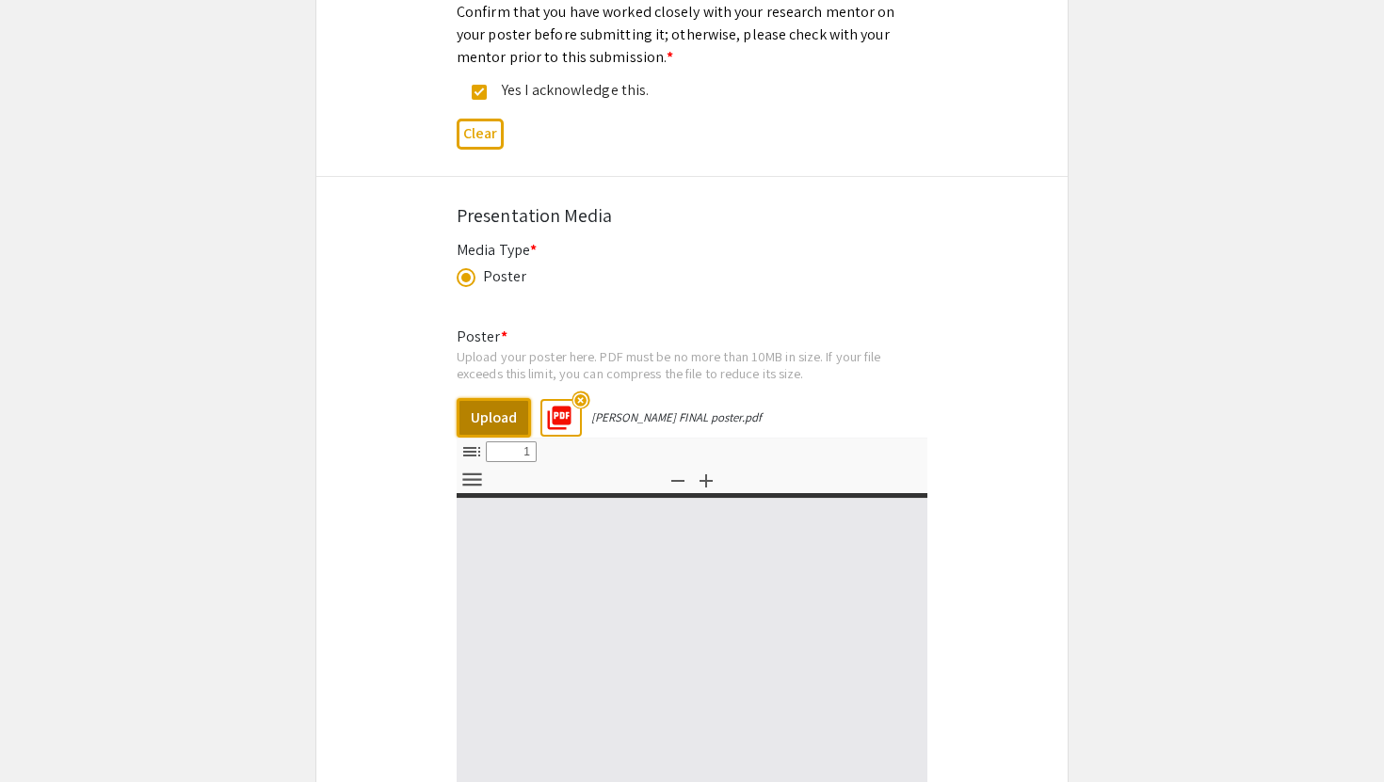
scroll to position [2710, 0]
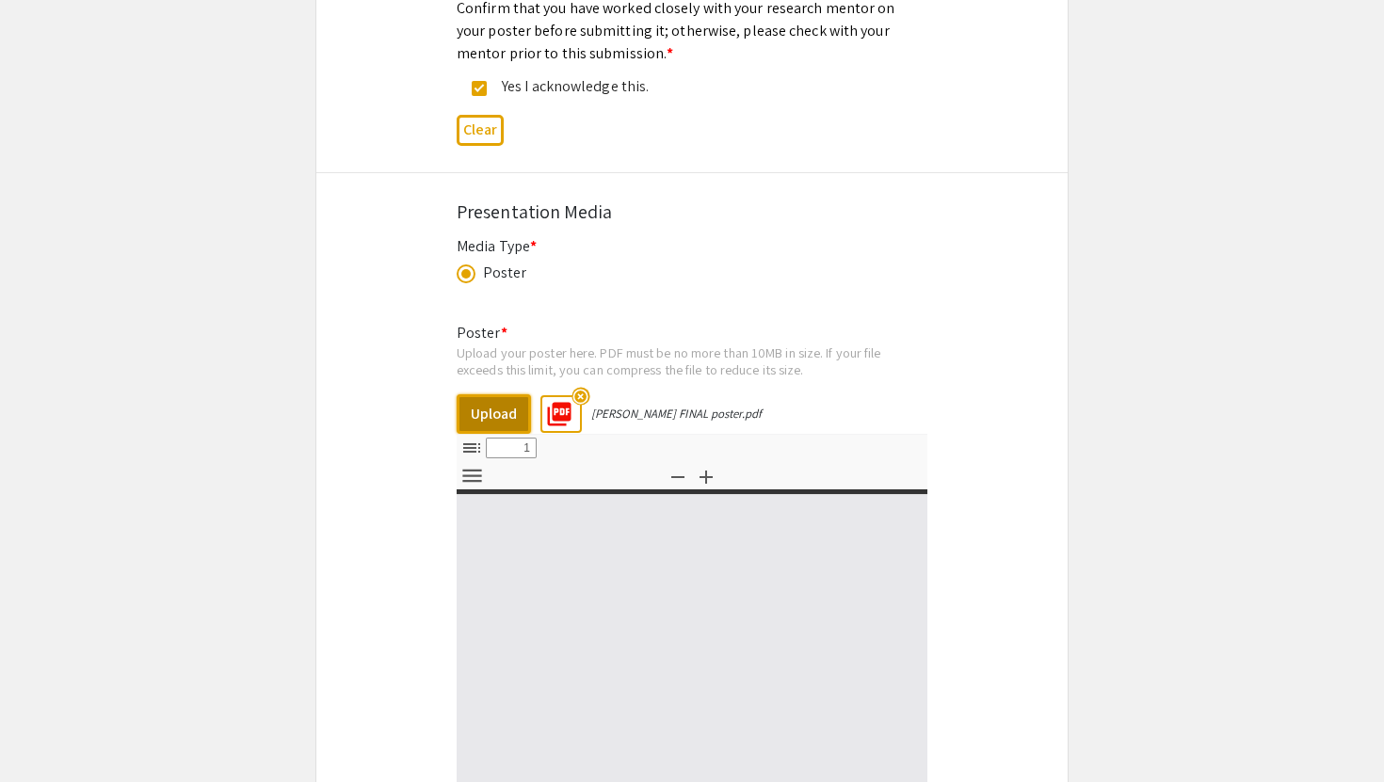
select select "custom"
type input "0"
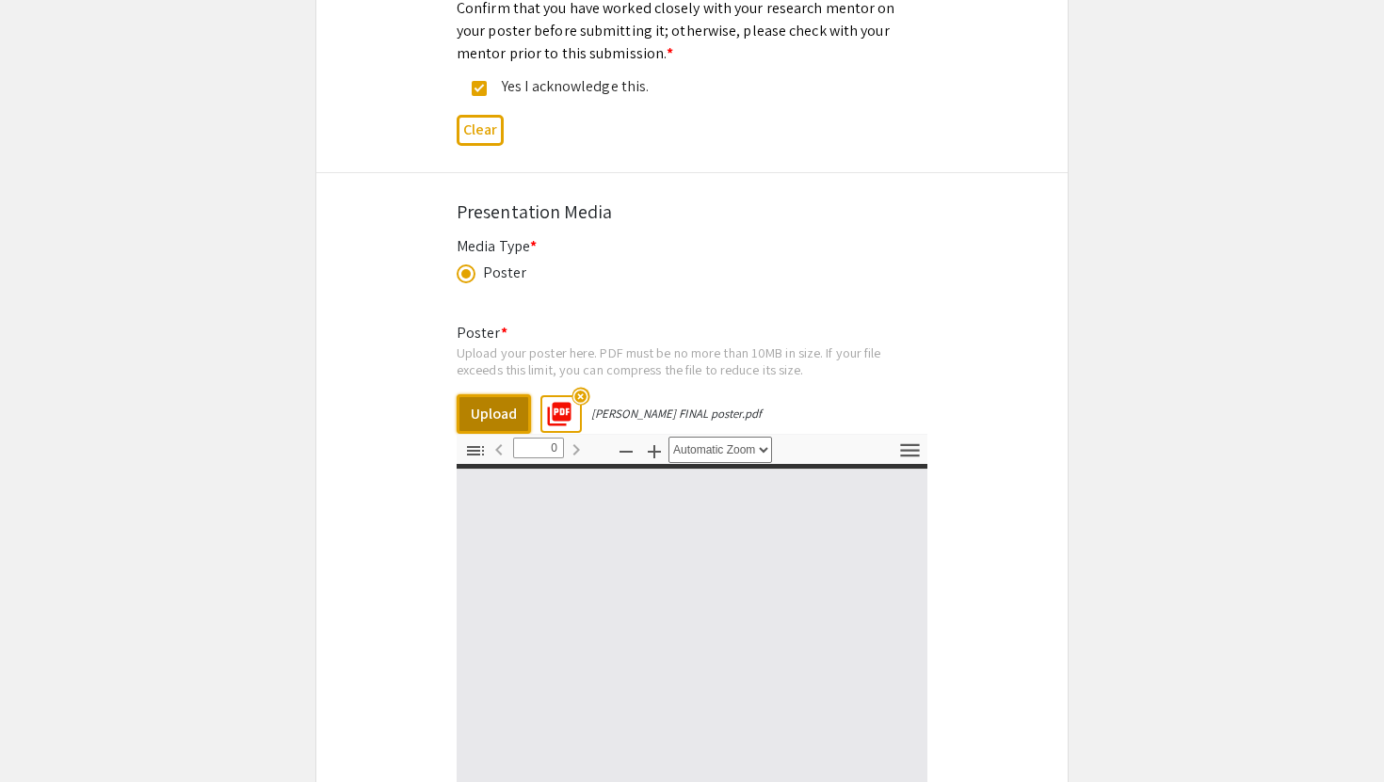
select select "custom"
type input "1"
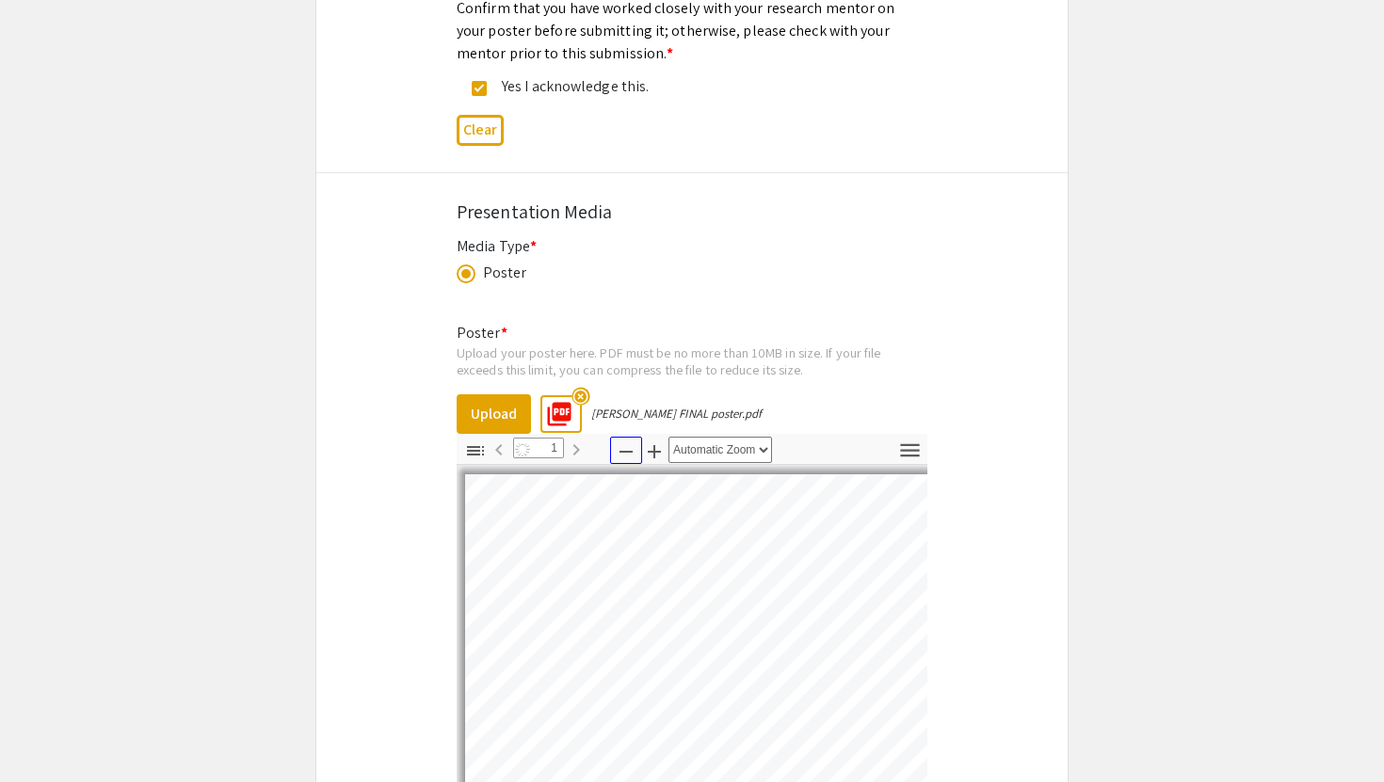
click at [634, 440] on icon "button" at bounding box center [626, 451] width 23 height 23
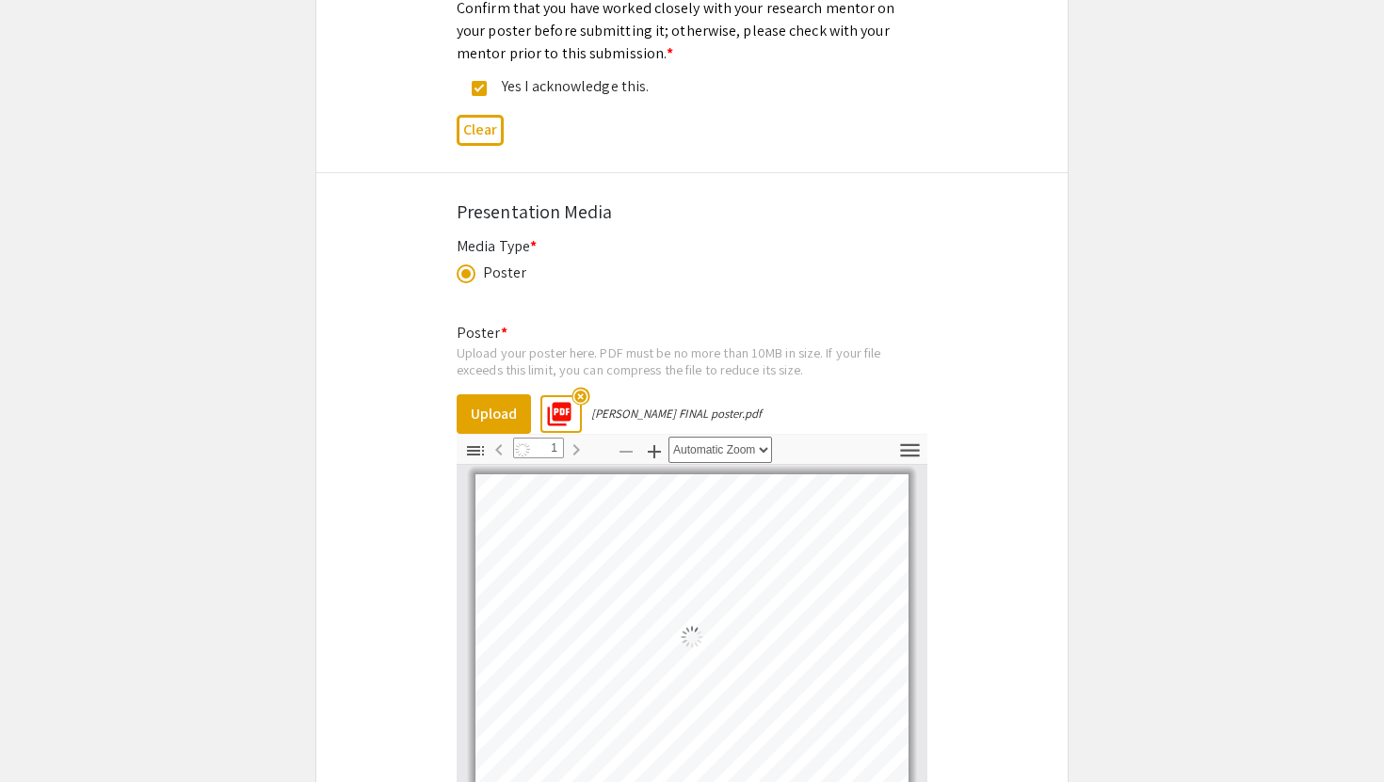
select select "custom"
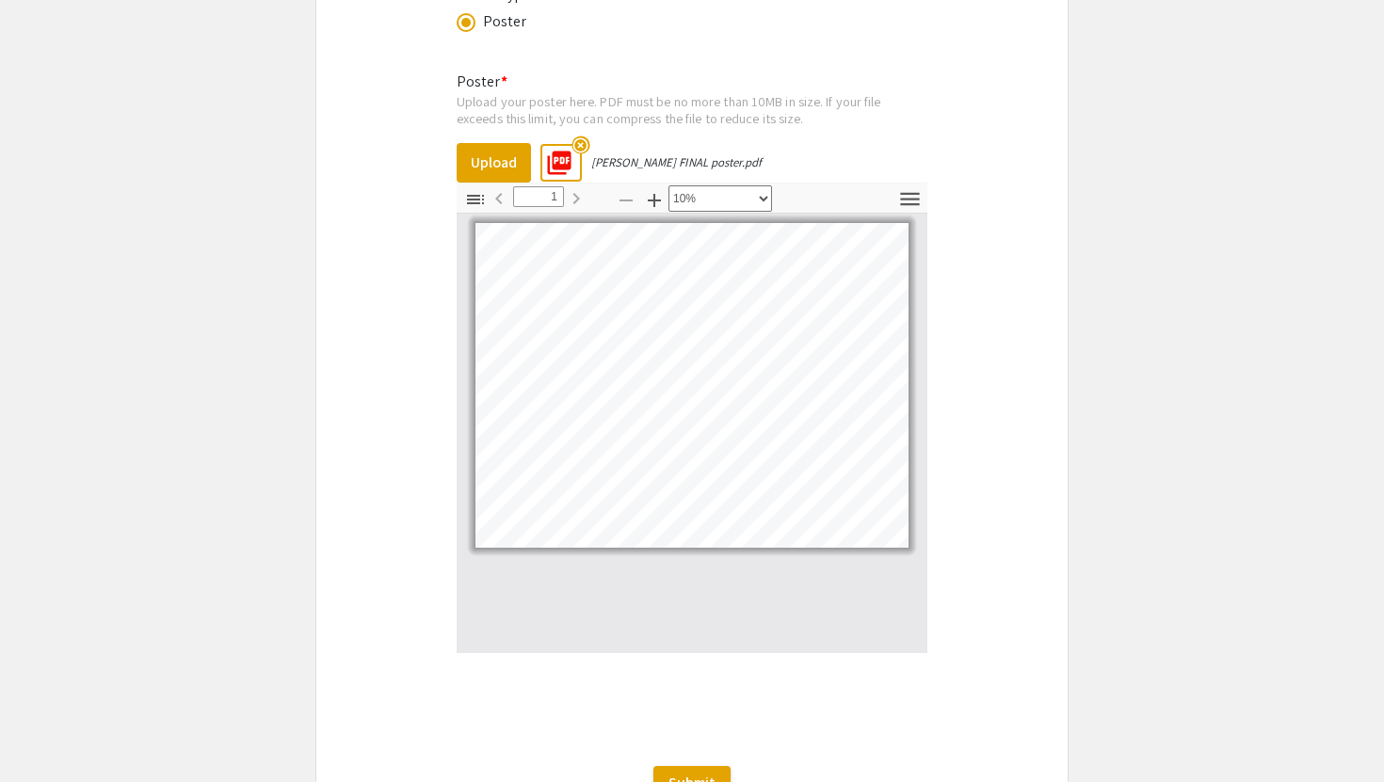
scroll to position [2802, 0]
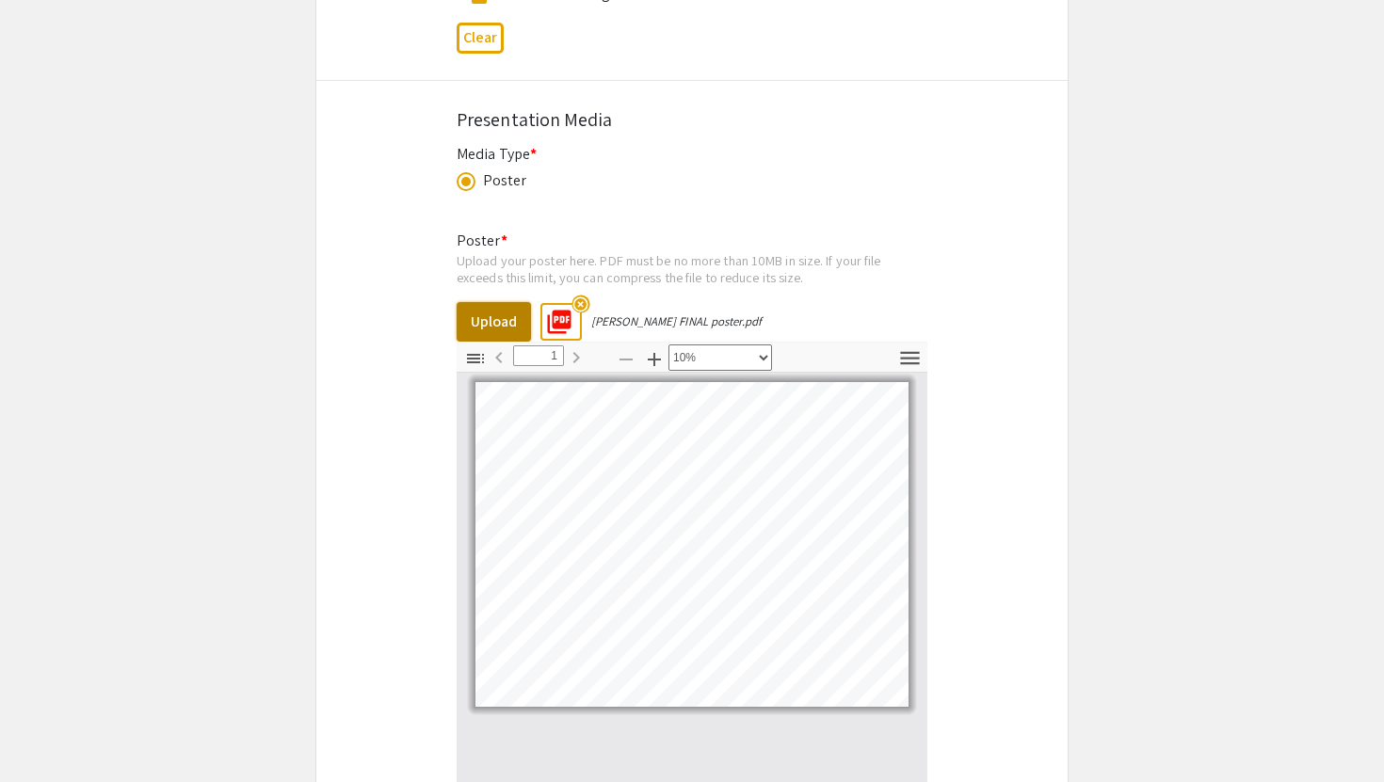
click at [489, 316] on button "Upload" at bounding box center [493, 322] width 74 height 40
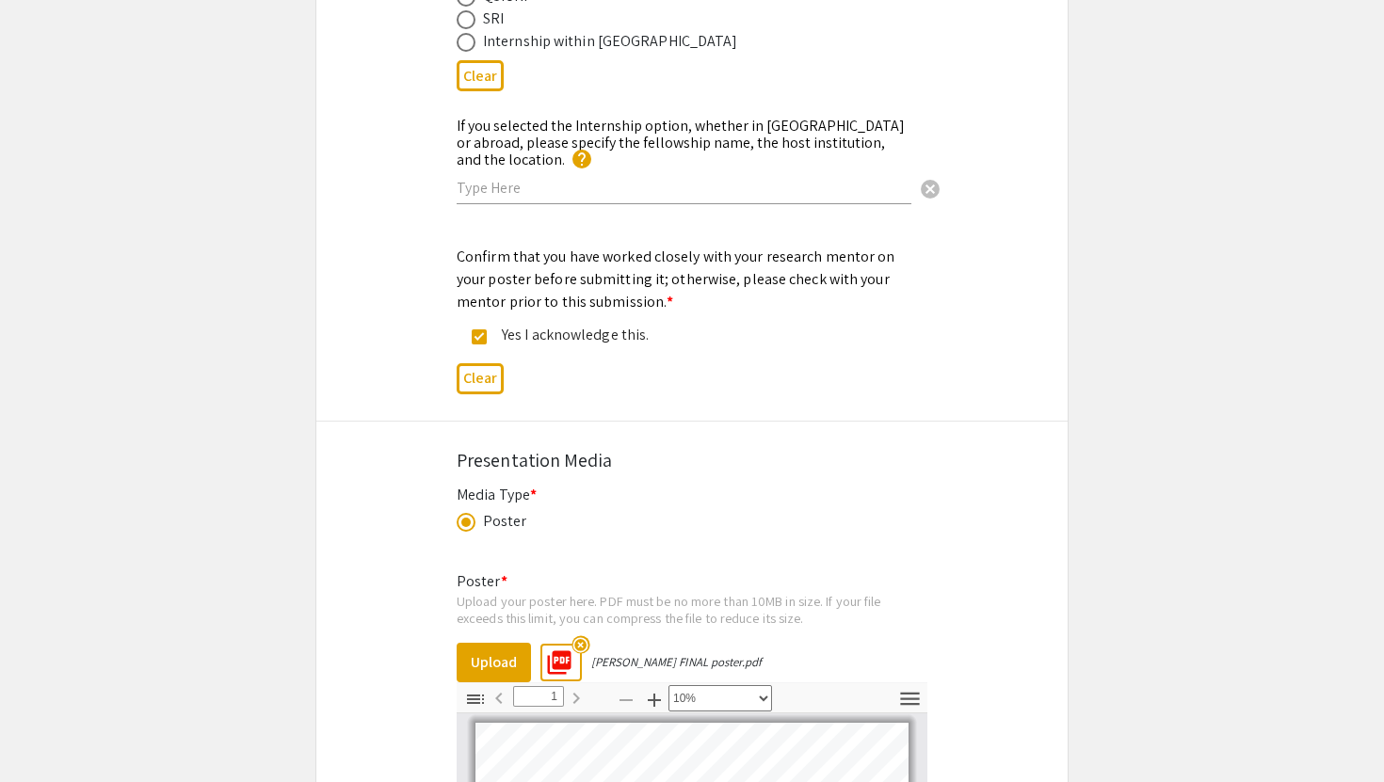
scroll to position [2462, 0]
click at [584, 635] on mat-icon "highlight_off" at bounding box center [580, 644] width 18 height 18
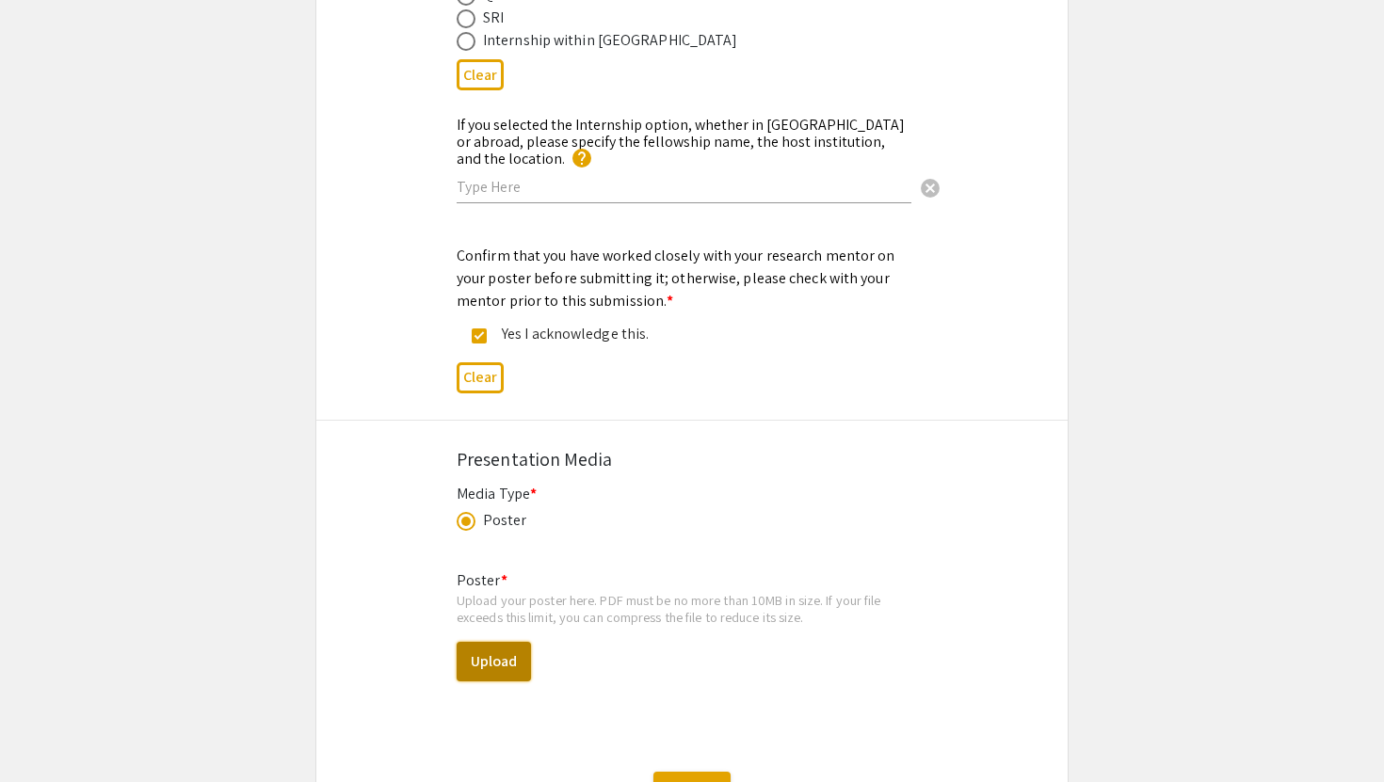
click at [497, 647] on button "Upload" at bounding box center [493, 662] width 74 height 40
select select "custom"
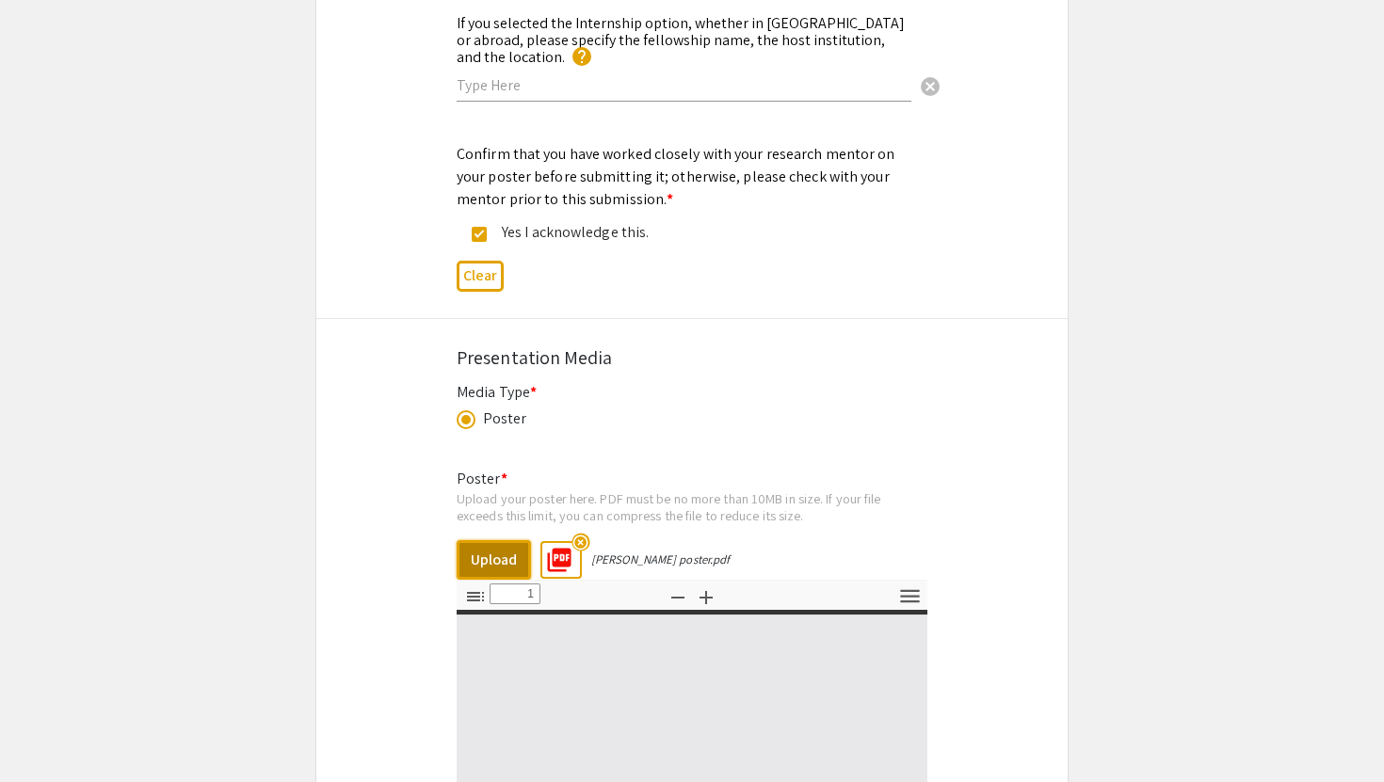
type input "0"
select select "custom"
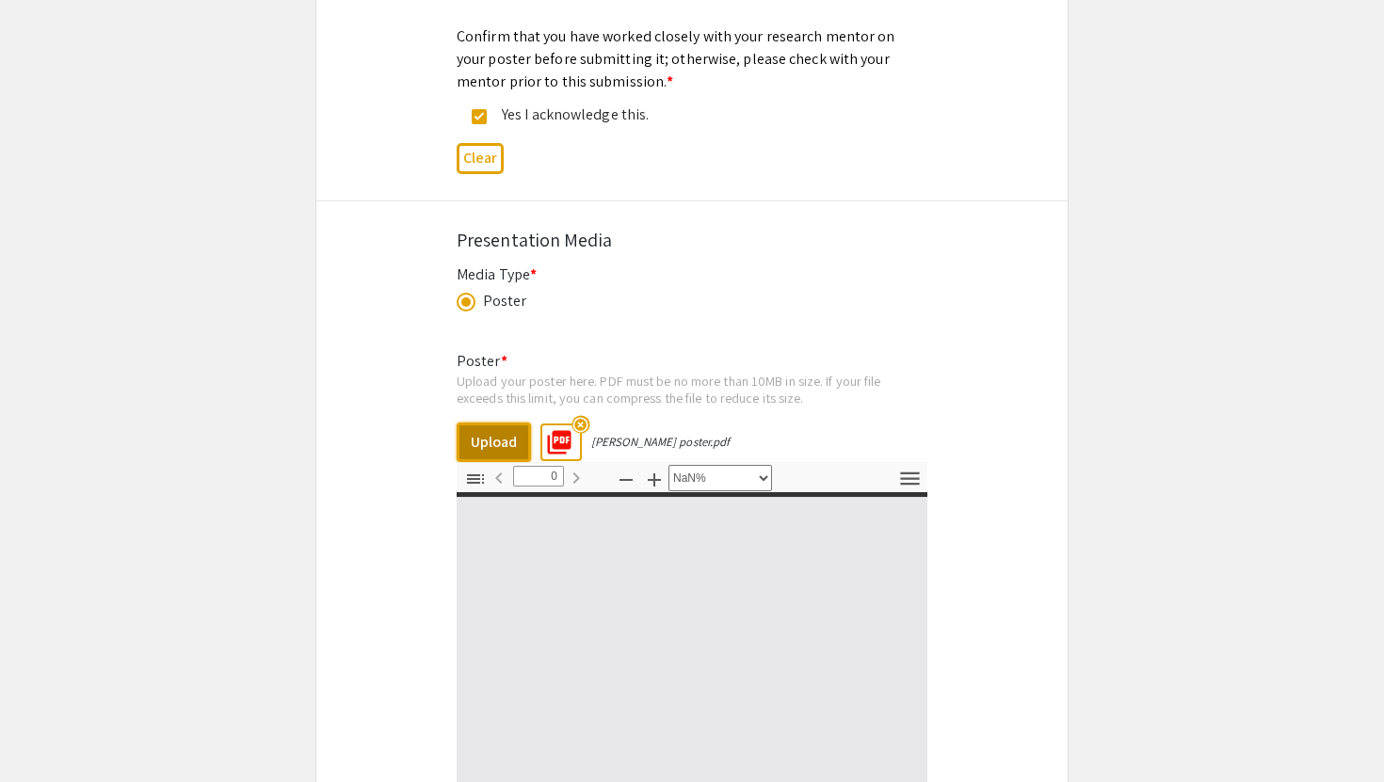
type input "1"
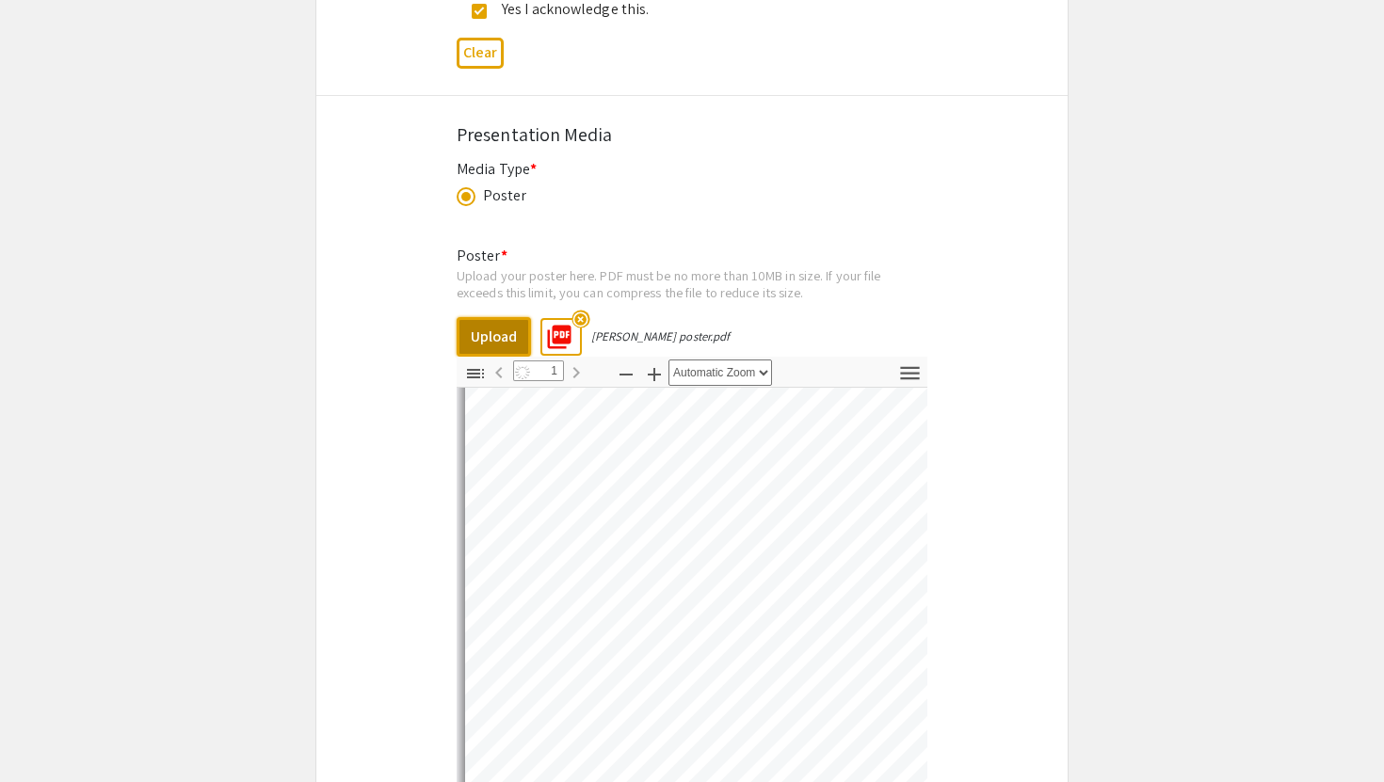
scroll to position [130, 0]
click at [621, 374] on icon "button" at bounding box center [625, 375] width 13 height 2
select select "custom"
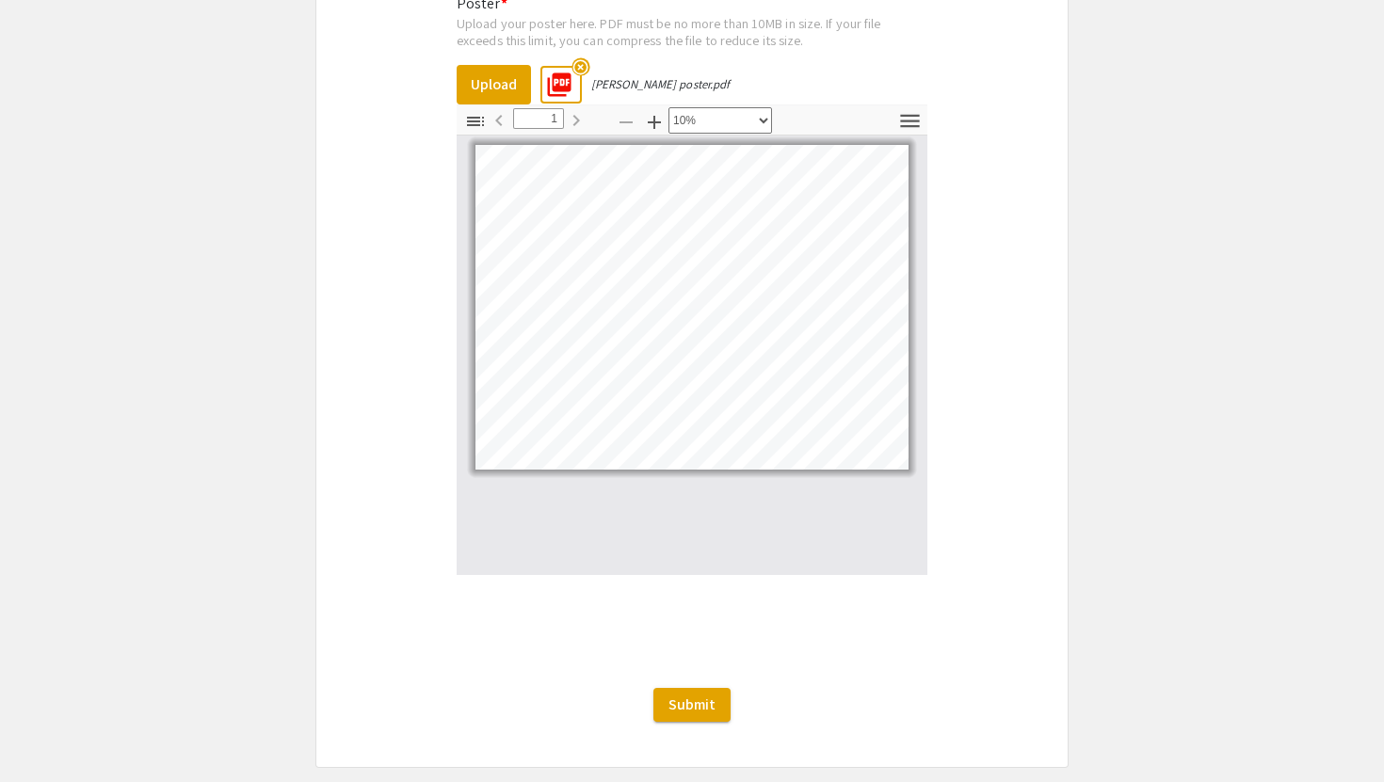
scroll to position [3043, 0]
click at [693, 695] on span "Submit" at bounding box center [691, 701] width 47 height 20
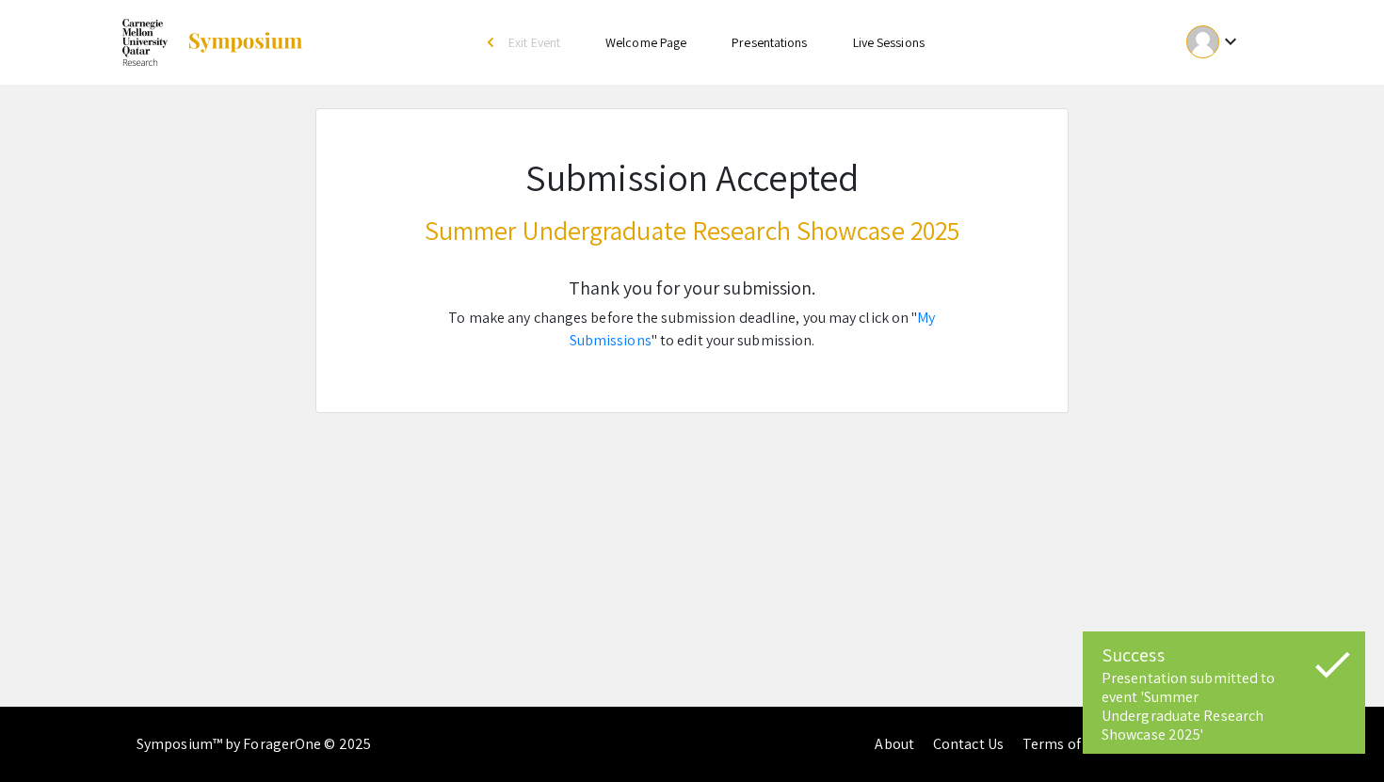
click at [1222, 690] on div "Presentation submitted to event 'Summer Undergraduate Research Showcase 2025'" at bounding box center [1223, 706] width 245 height 75
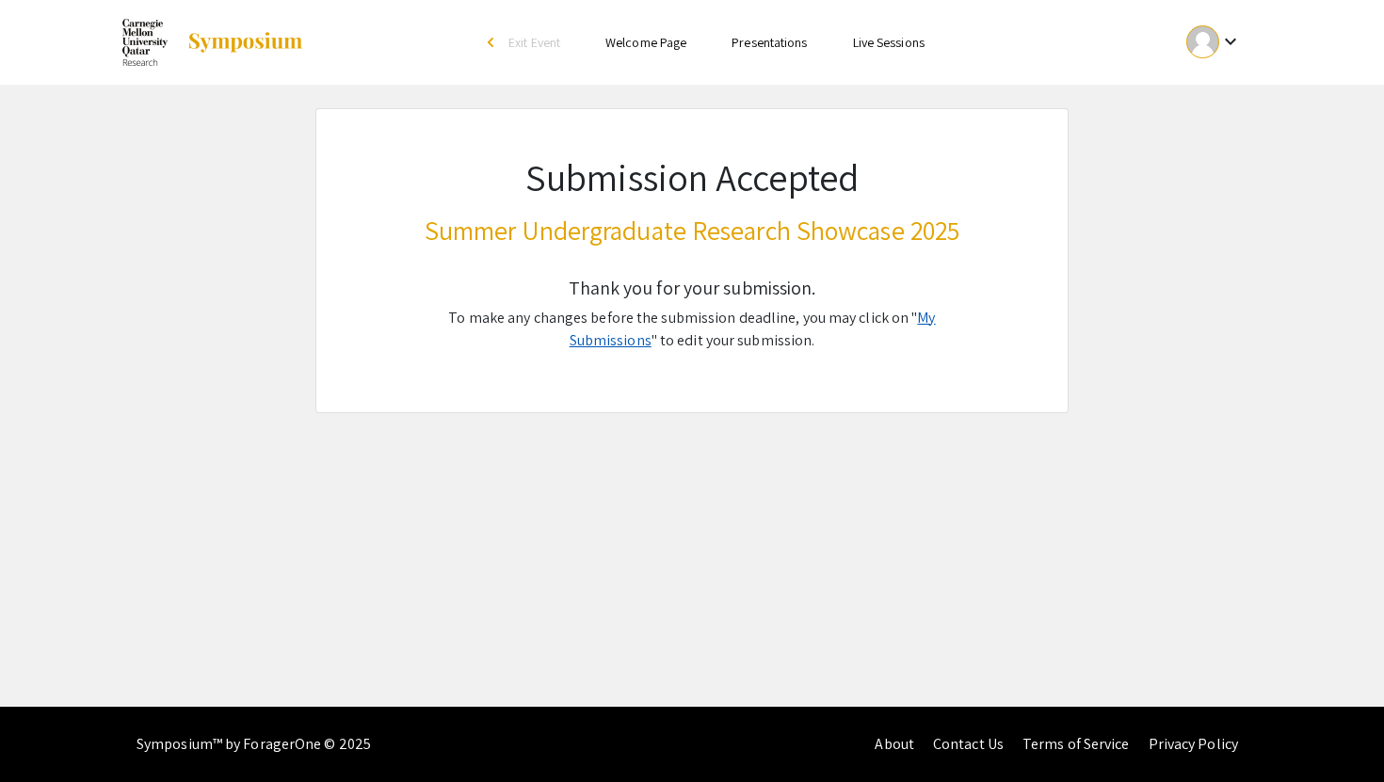
click at [914, 317] on link "My Submissions" at bounding box center [752, 329] width 366 height 42
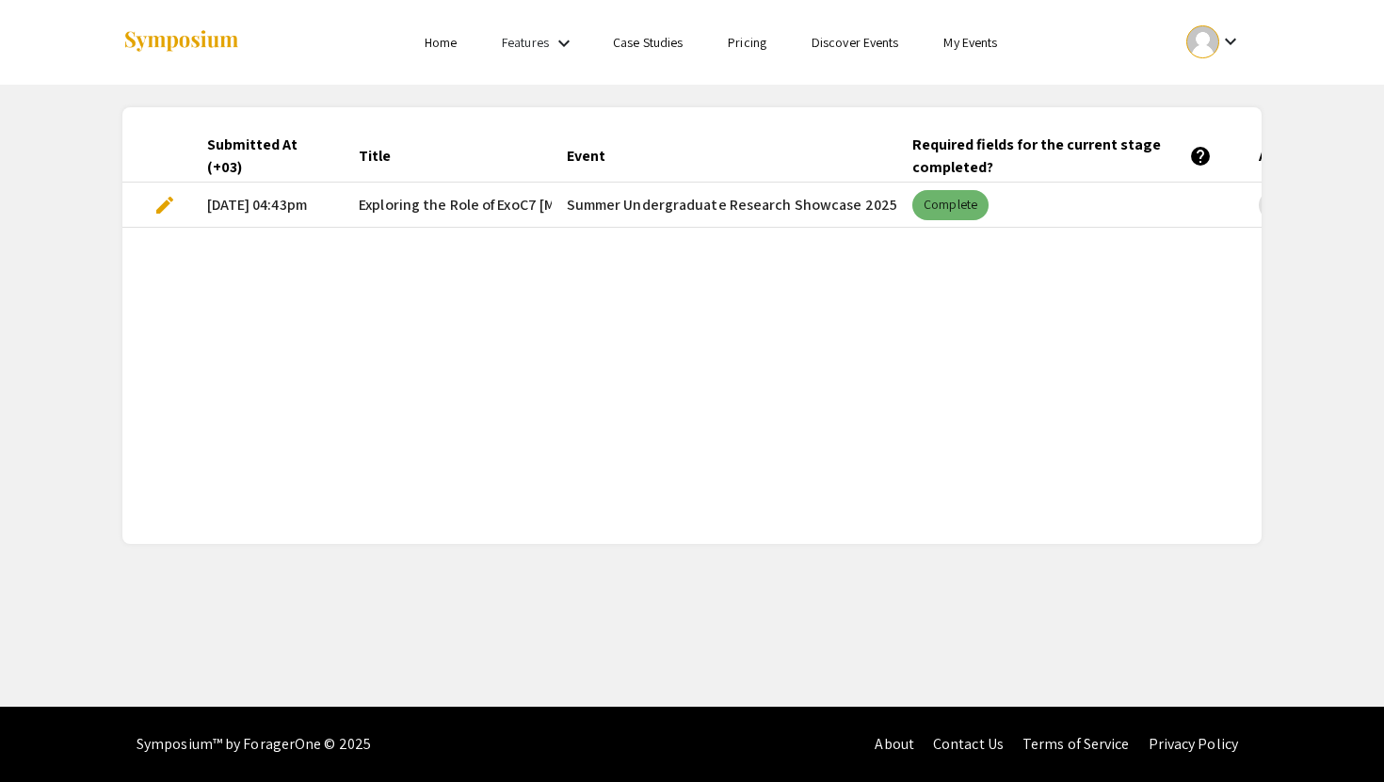
click at [958, 206] on mat-chip "Complete" at bounding box center [950, 205] width 76 height 30
click at [694, 209] on mat-cell "Summer Undergraduate Research Showcase 2025" at bounding box center [725, 205] width 346 height 45
click at [158, 205] on span "edit" at bounding box center [164, 205] width 23 height 23
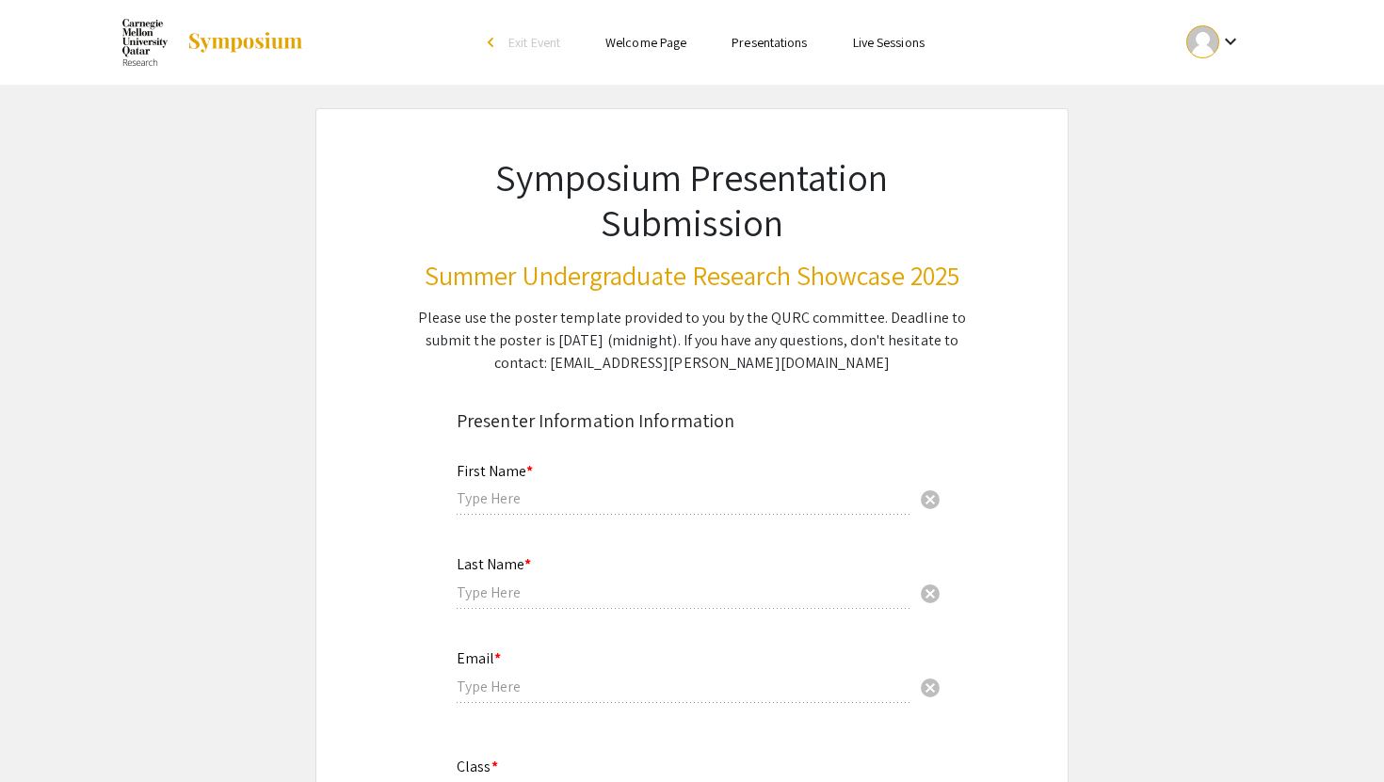
type input "Maryam"
type input "[PERSON_NAME]"
type input "[EMAIL_ADDRESS][PERSON_NAME][DOMAIN_NAME]"
radio input "true"
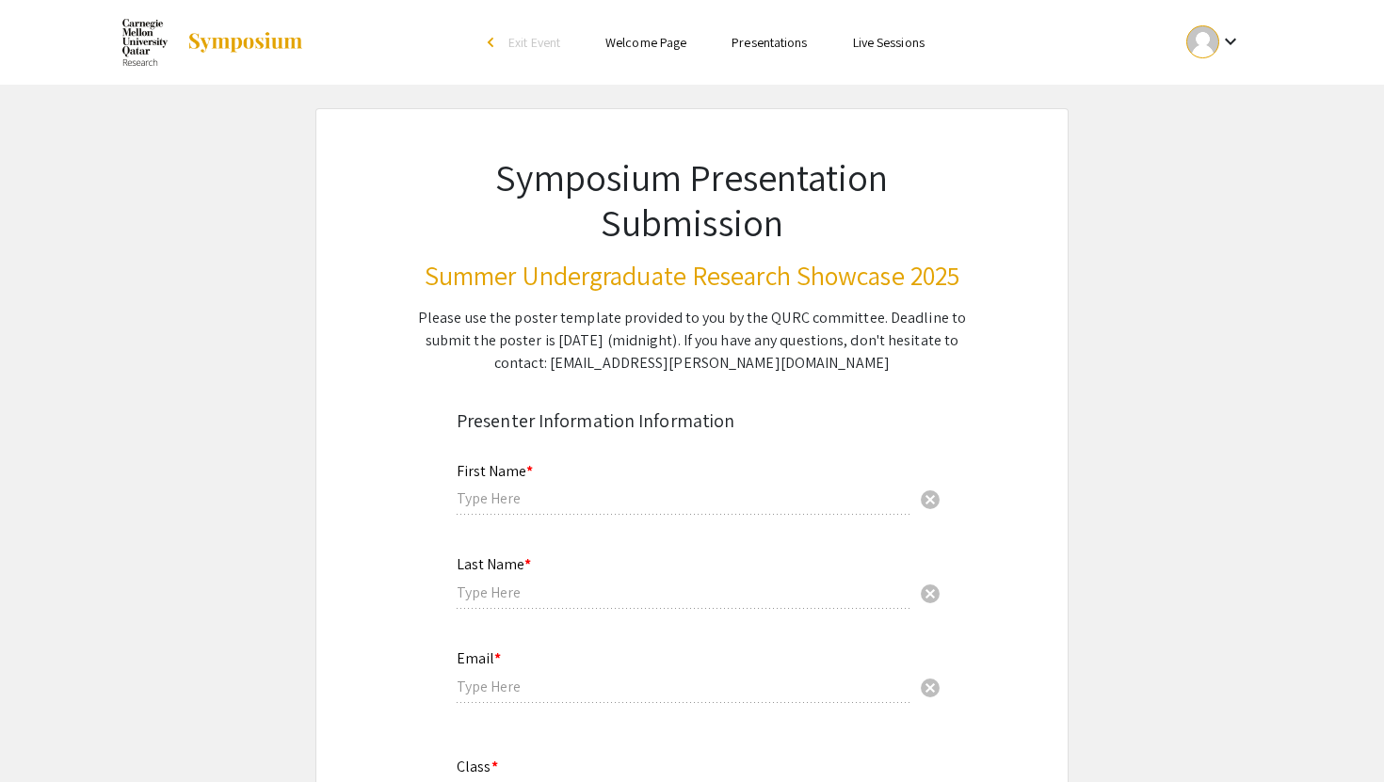
type input "[PERSON_NAME]"
radio input "true"
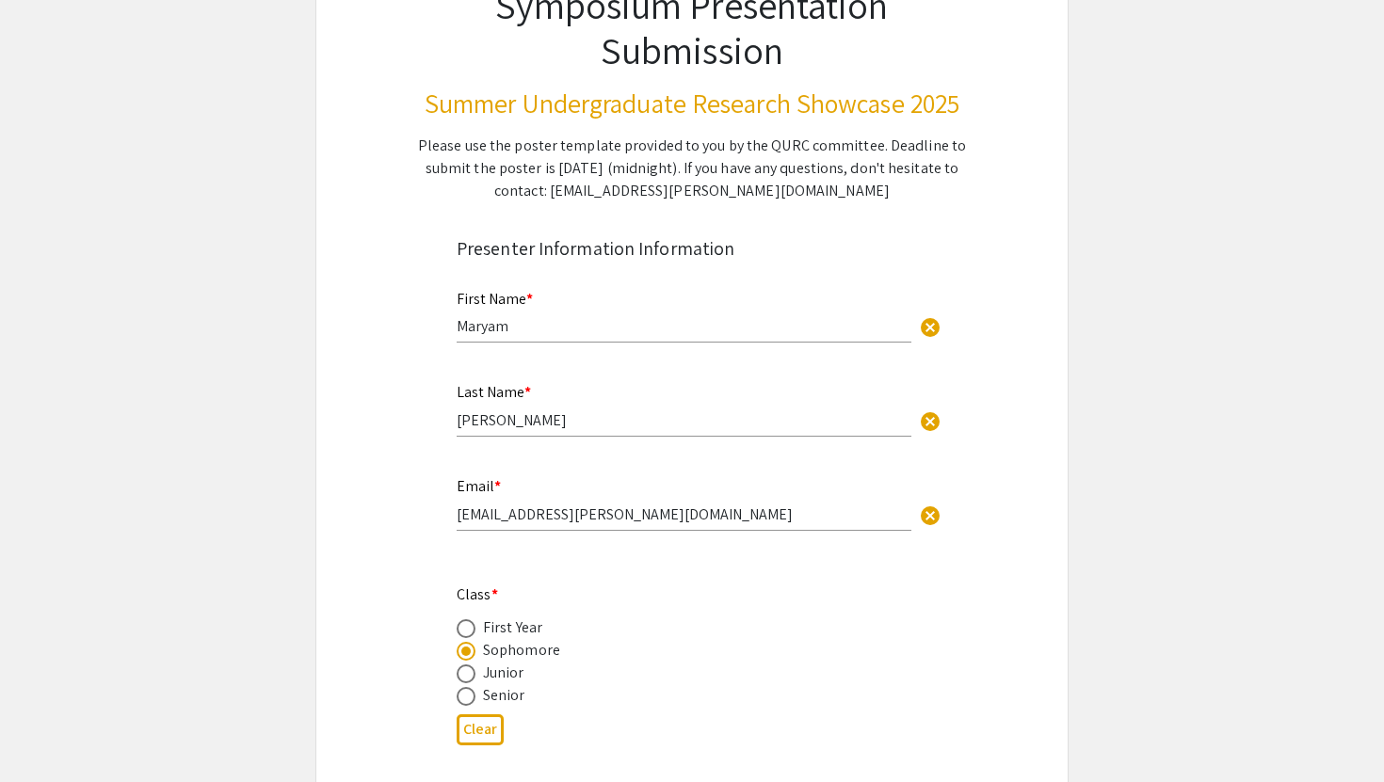
select select "custom"
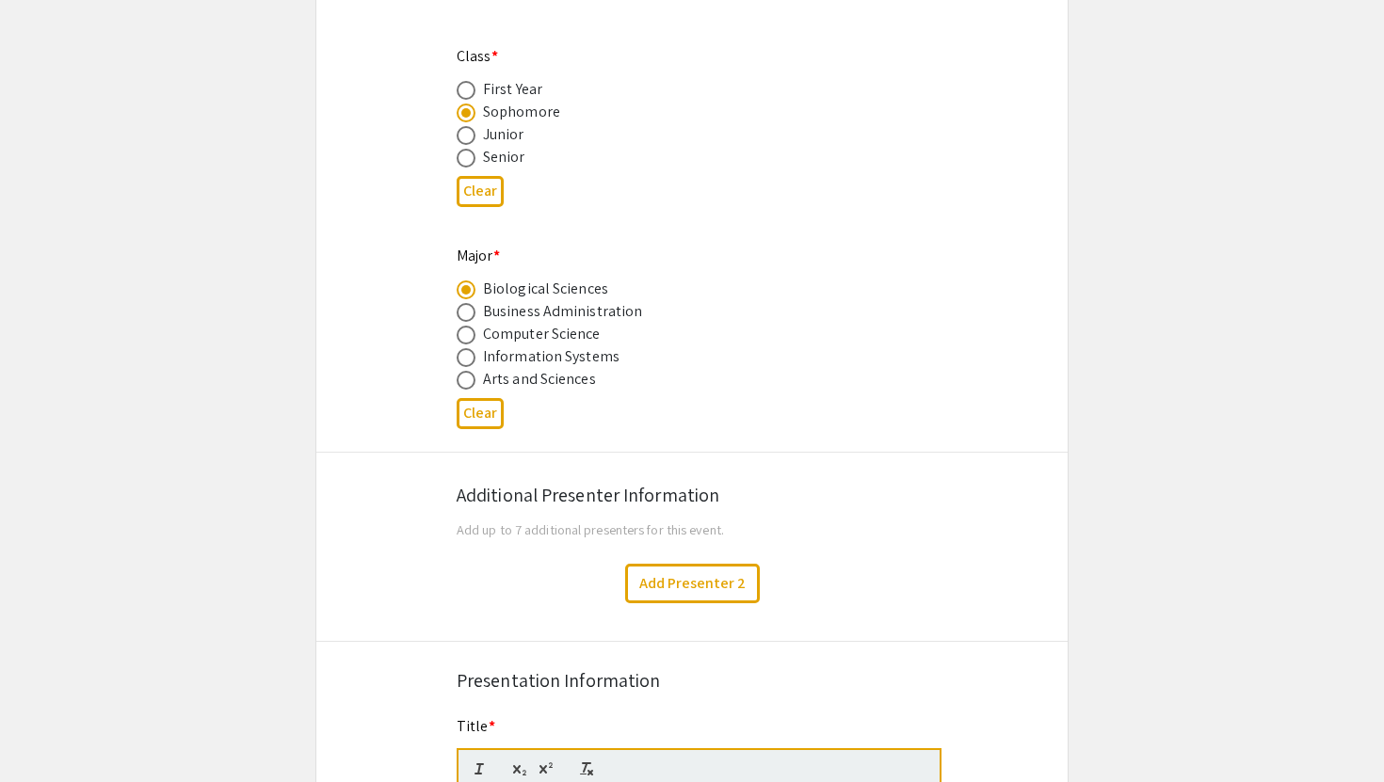
type input "0"
select select "custom"
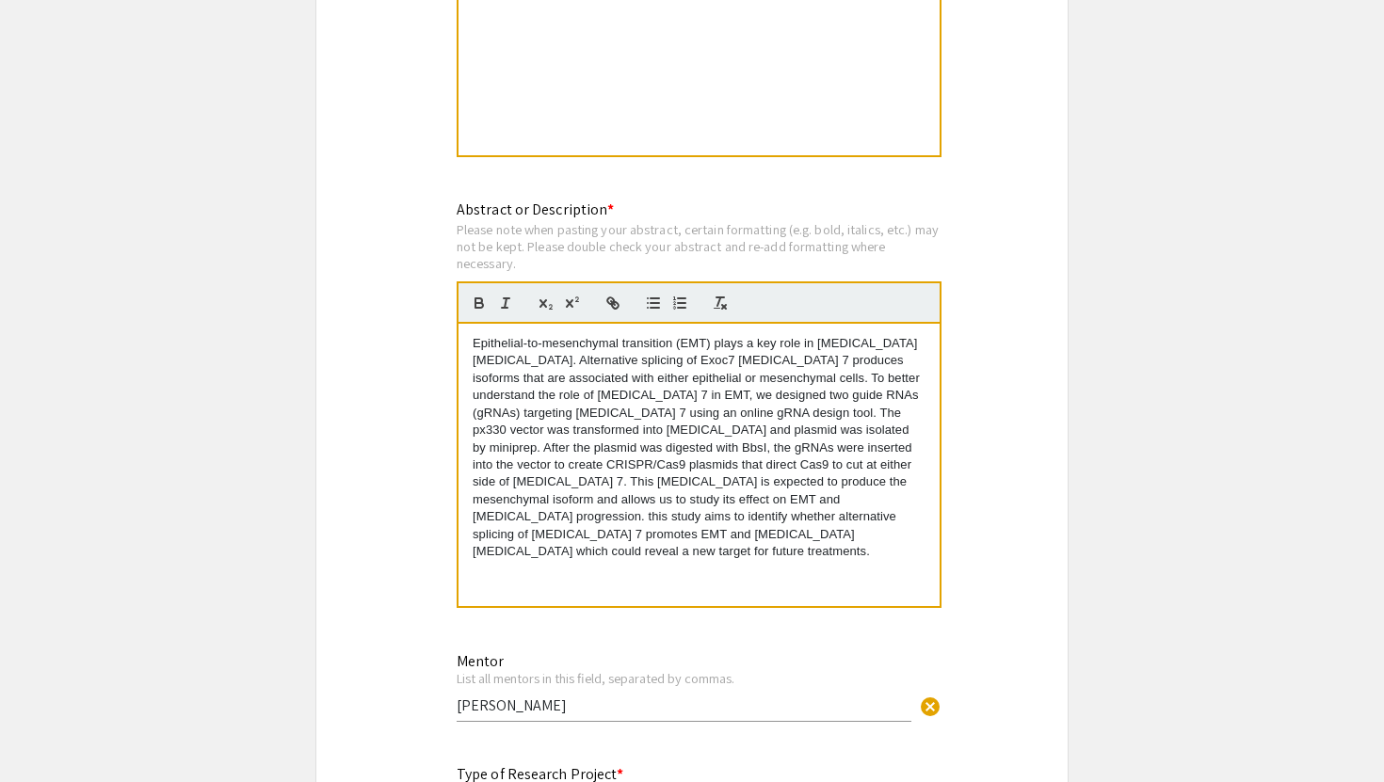
type input "1"
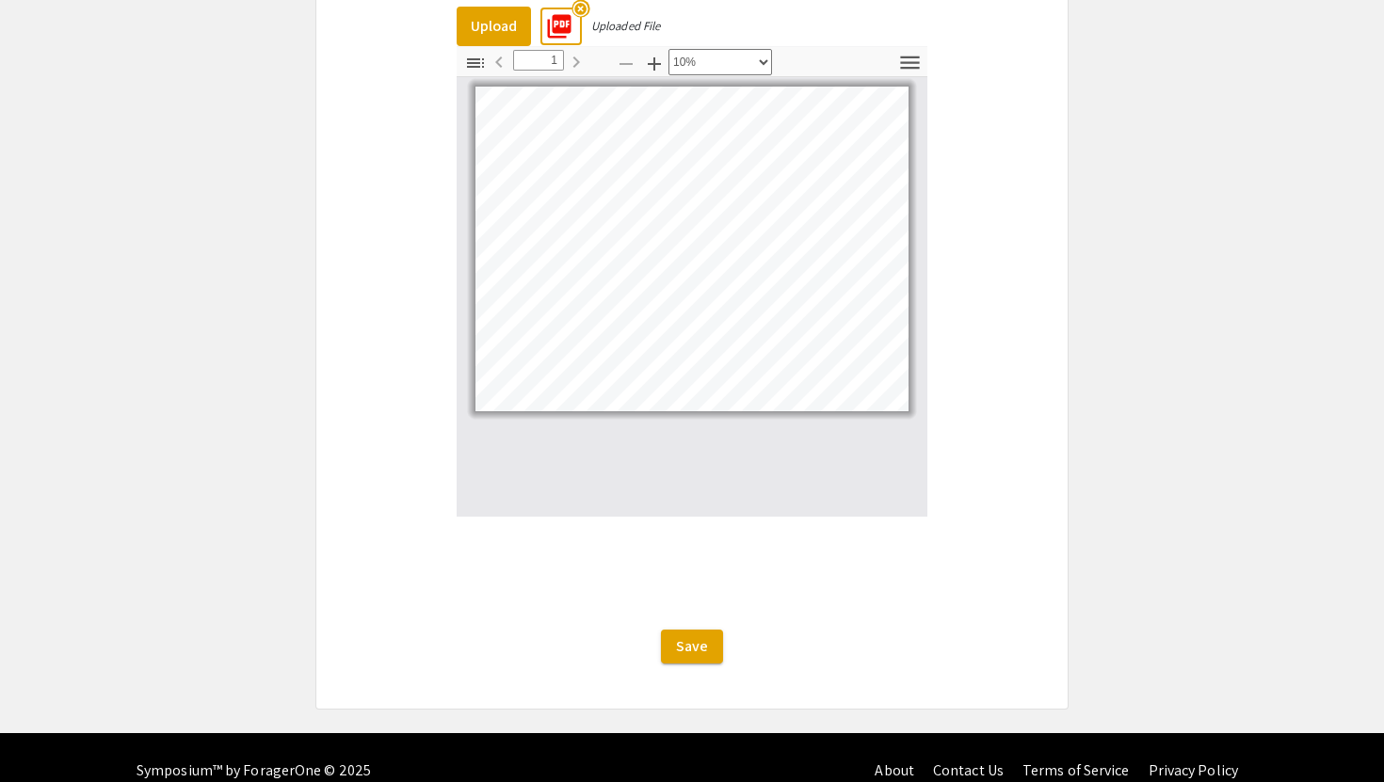
scroll to position [3112, 0]
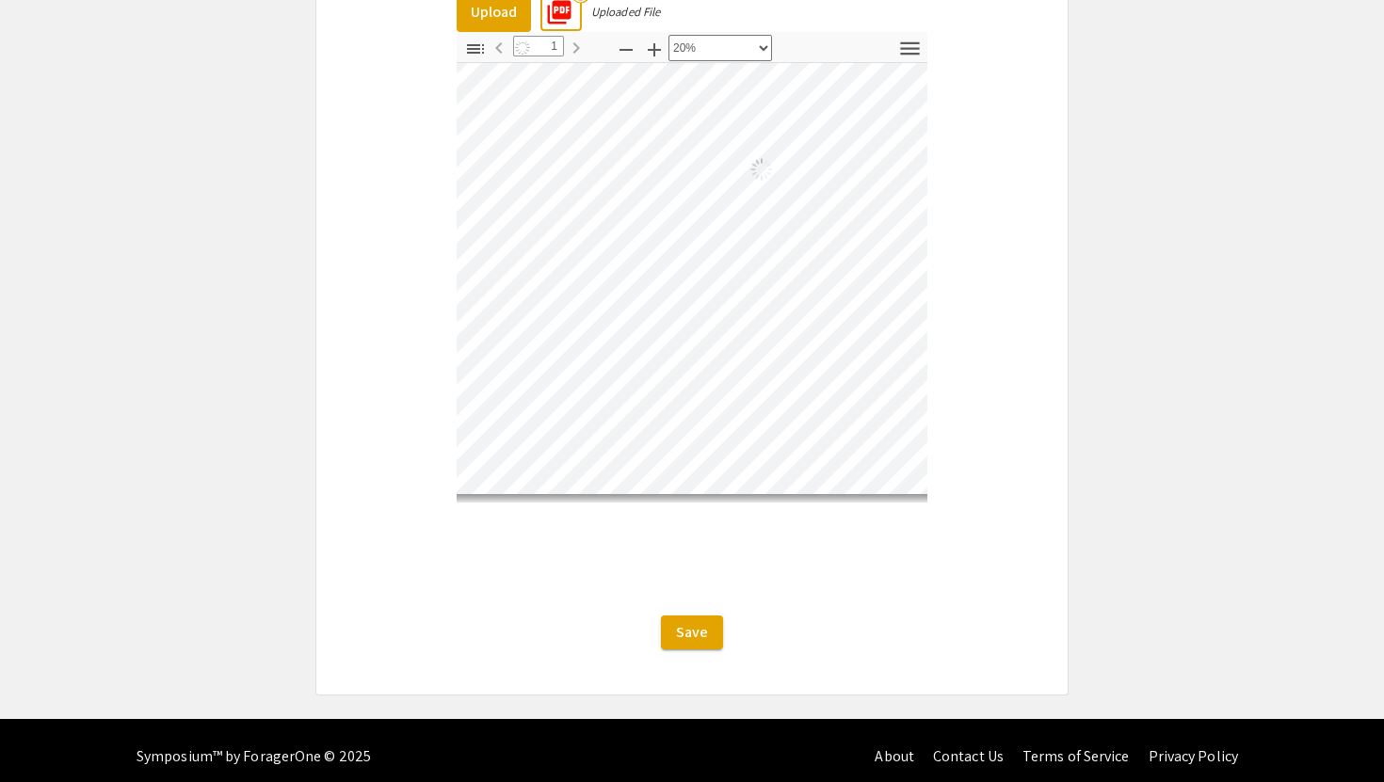
select select "custom"
click at [688, 622] on span "Save" at bounding box center [692, 632] width 32 height 20
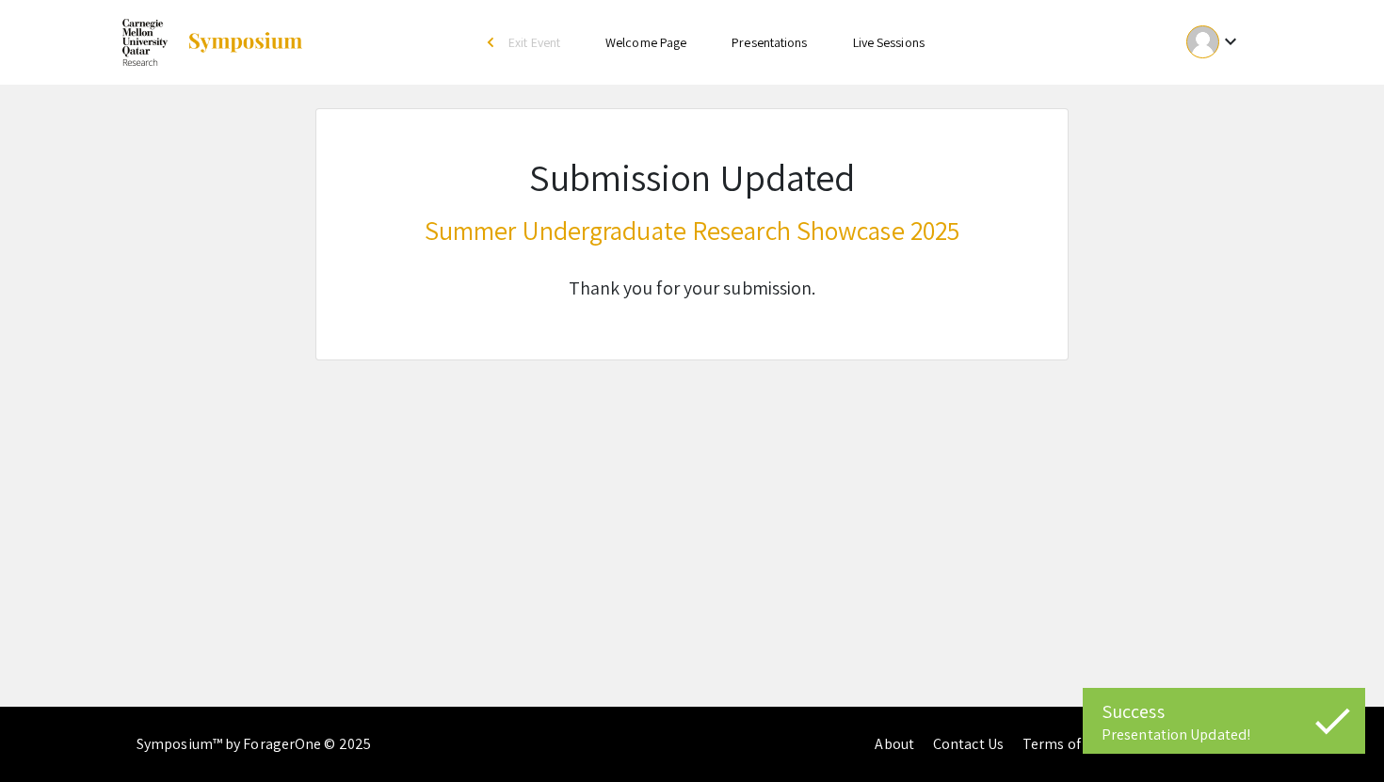
scroll to position [0, 0]
